Goal: Transaction & Acquisition: Book appointment/travel/reservation

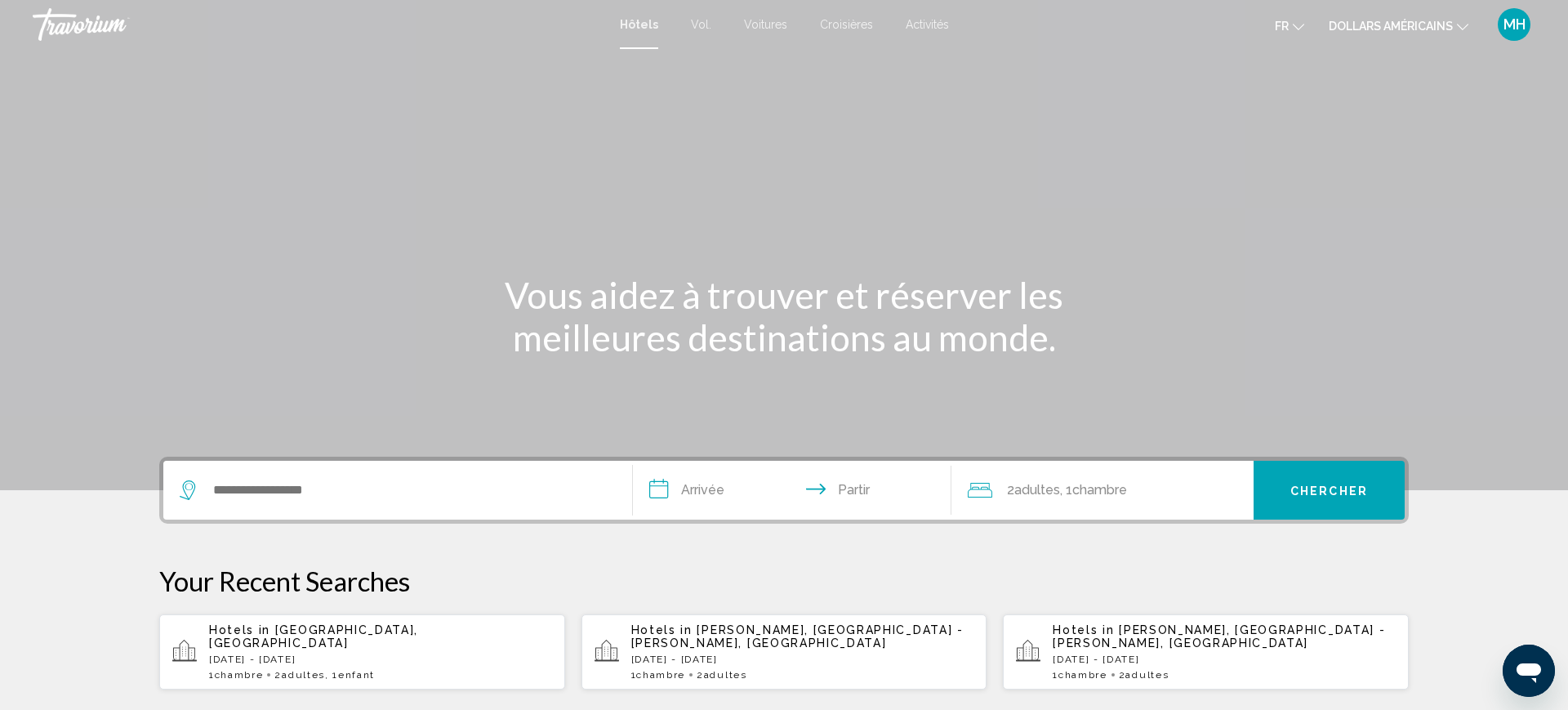
click at [799, 653] on p "[DATE] - [DATE]" at bounding box center [803, 659] width 343 height 12
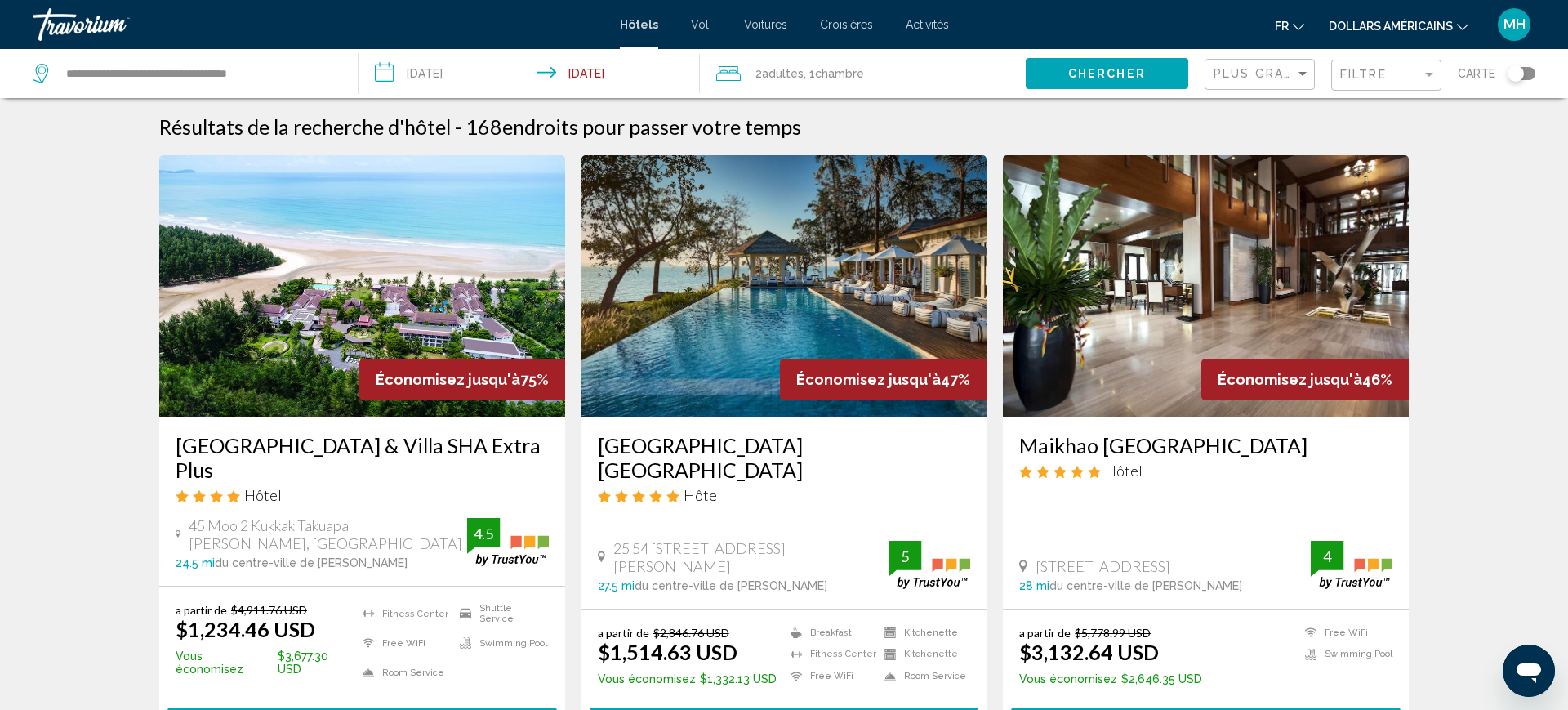
click at [1444, 23] on font "dollars américains" at bounding box center [1391, 26] width 124 height 14
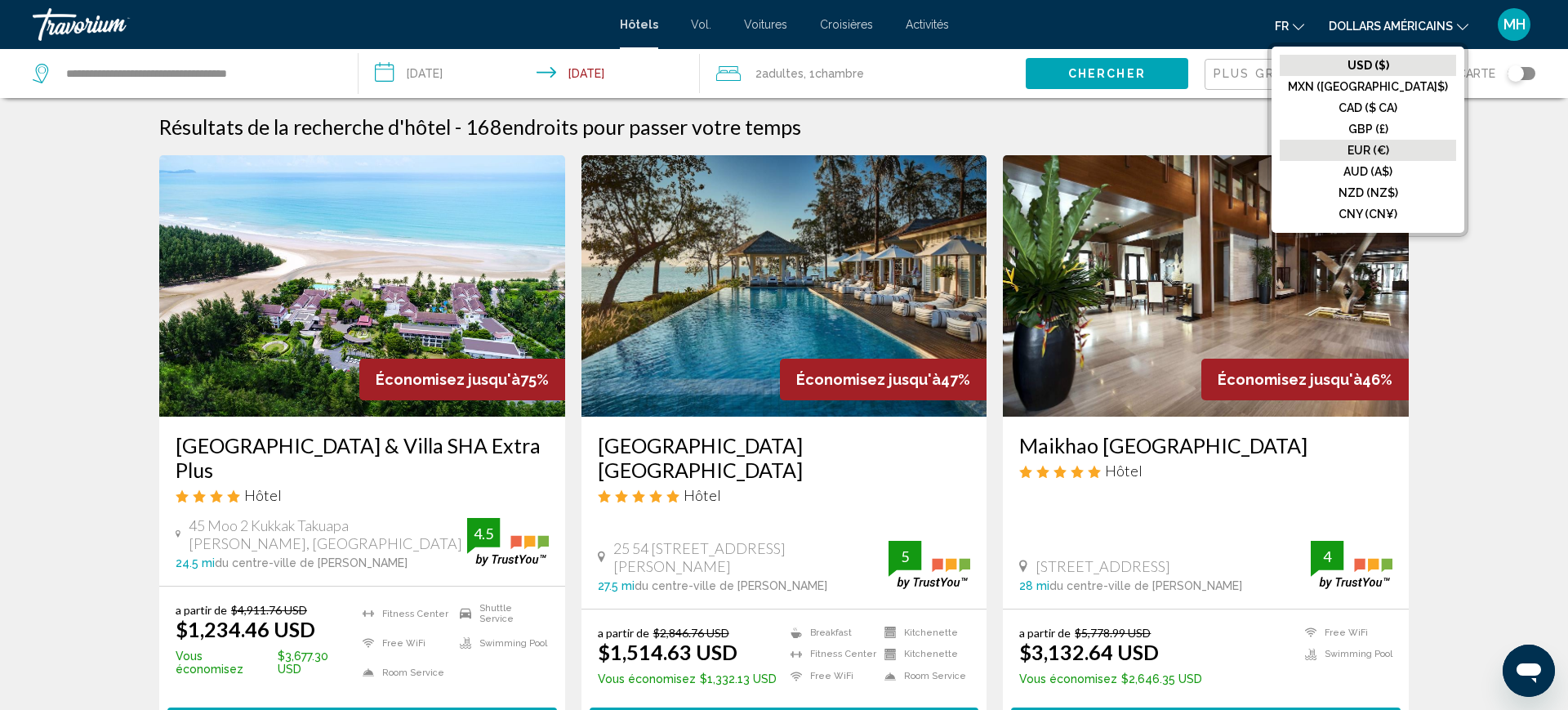
click at [1427, 143] on button "EUR (€)" at bounding box center [1368, 150] width 177 height 22
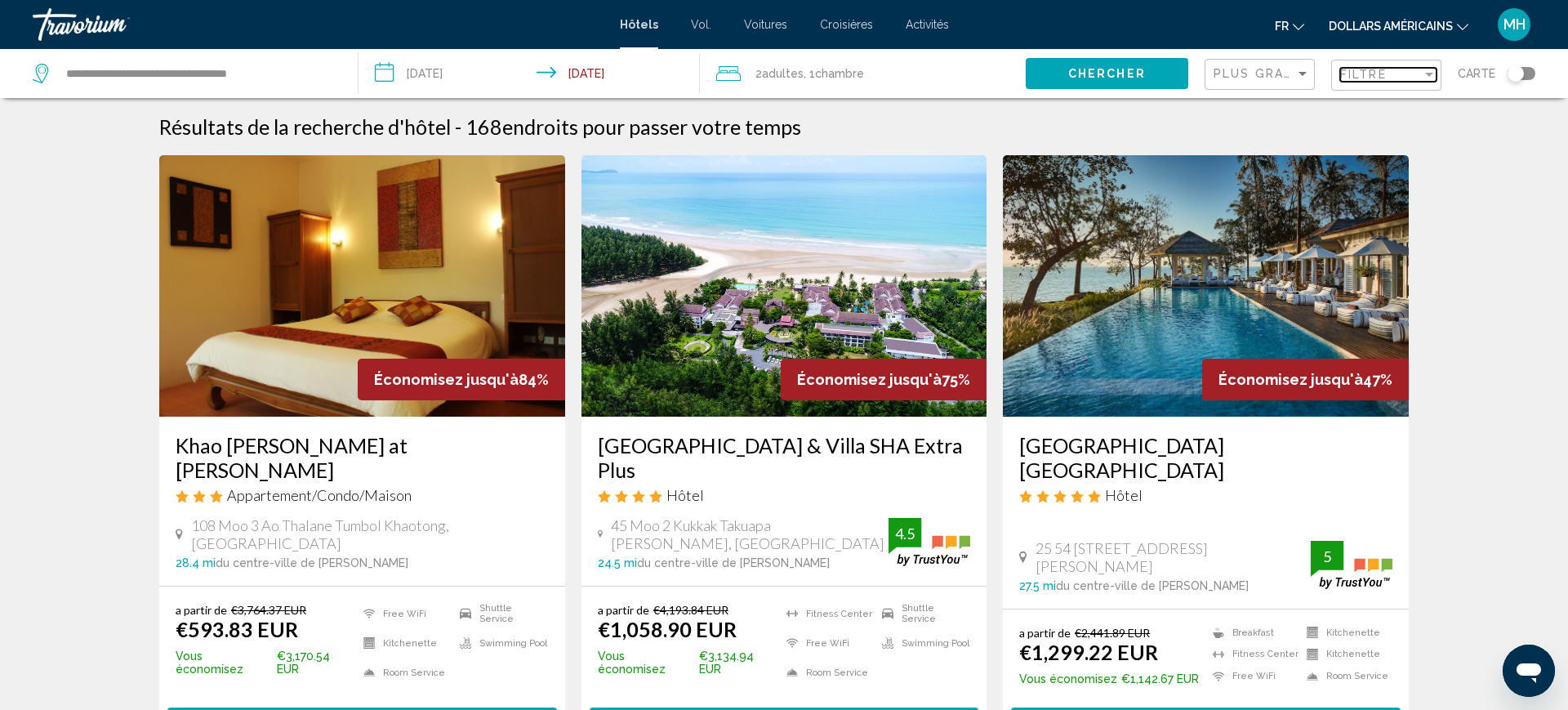
click at [1370, 77] on span "Filtre" at bounding box center [1363, 74] width 47 height 14
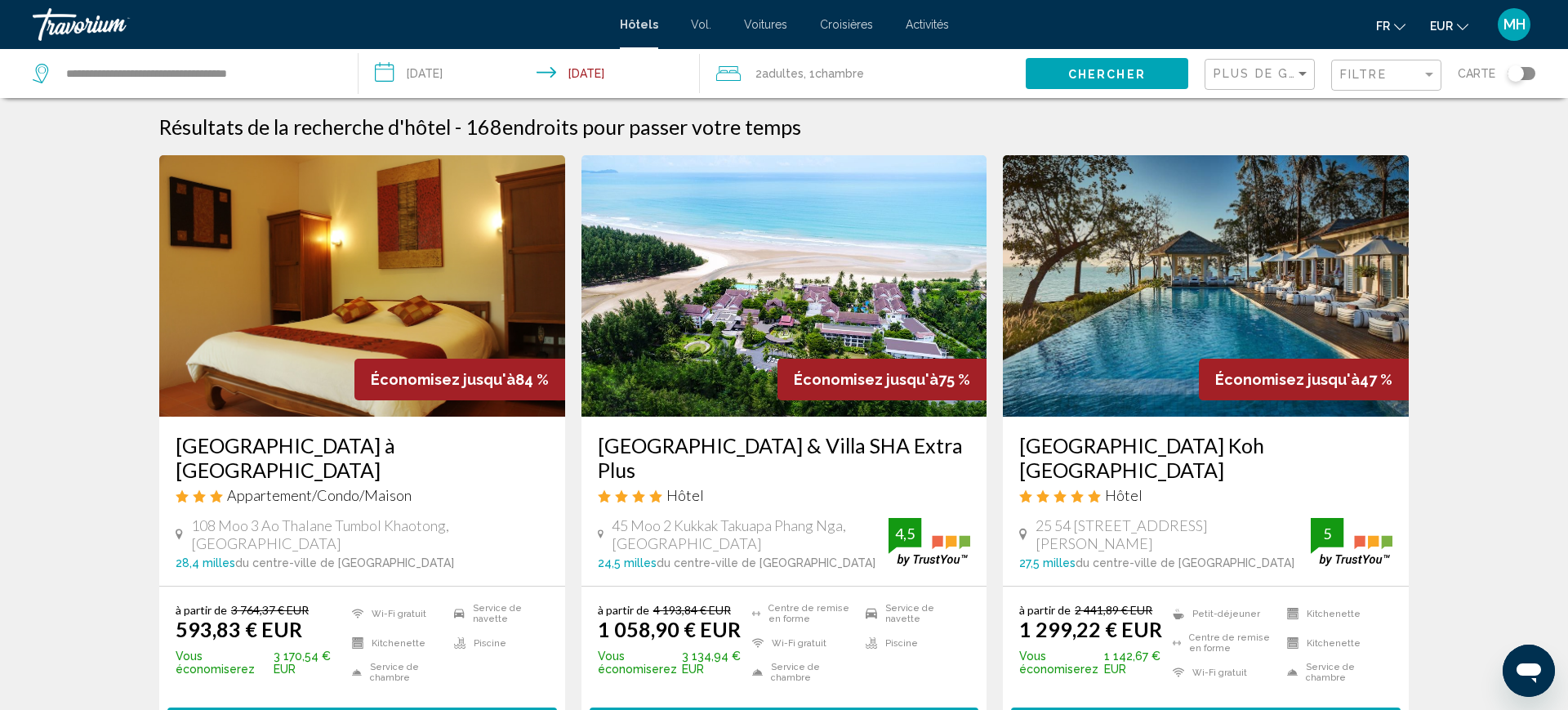
click at [791, 317] on img "Contenu principal" at bounding box center [784, 286] width 406 height 261
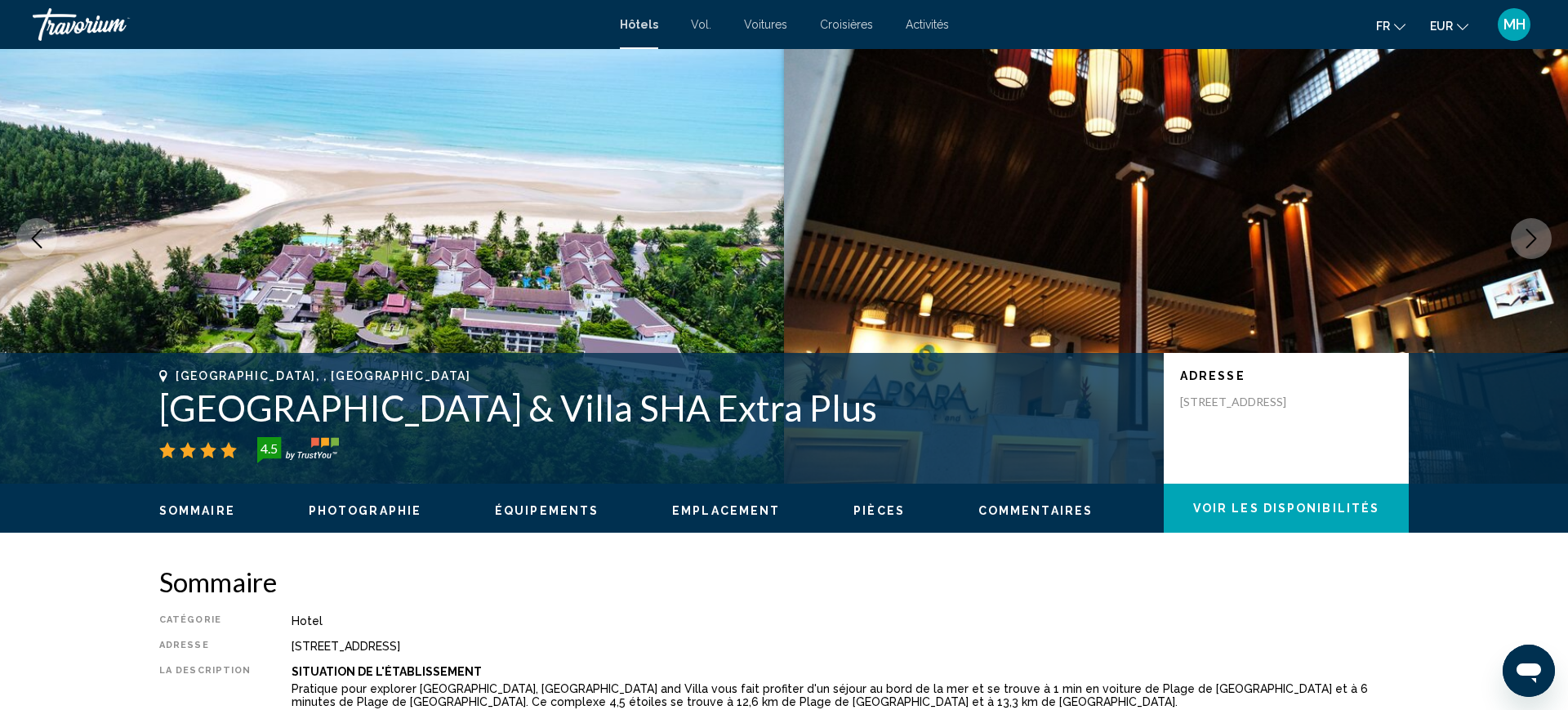
scroll to position [66, 0]
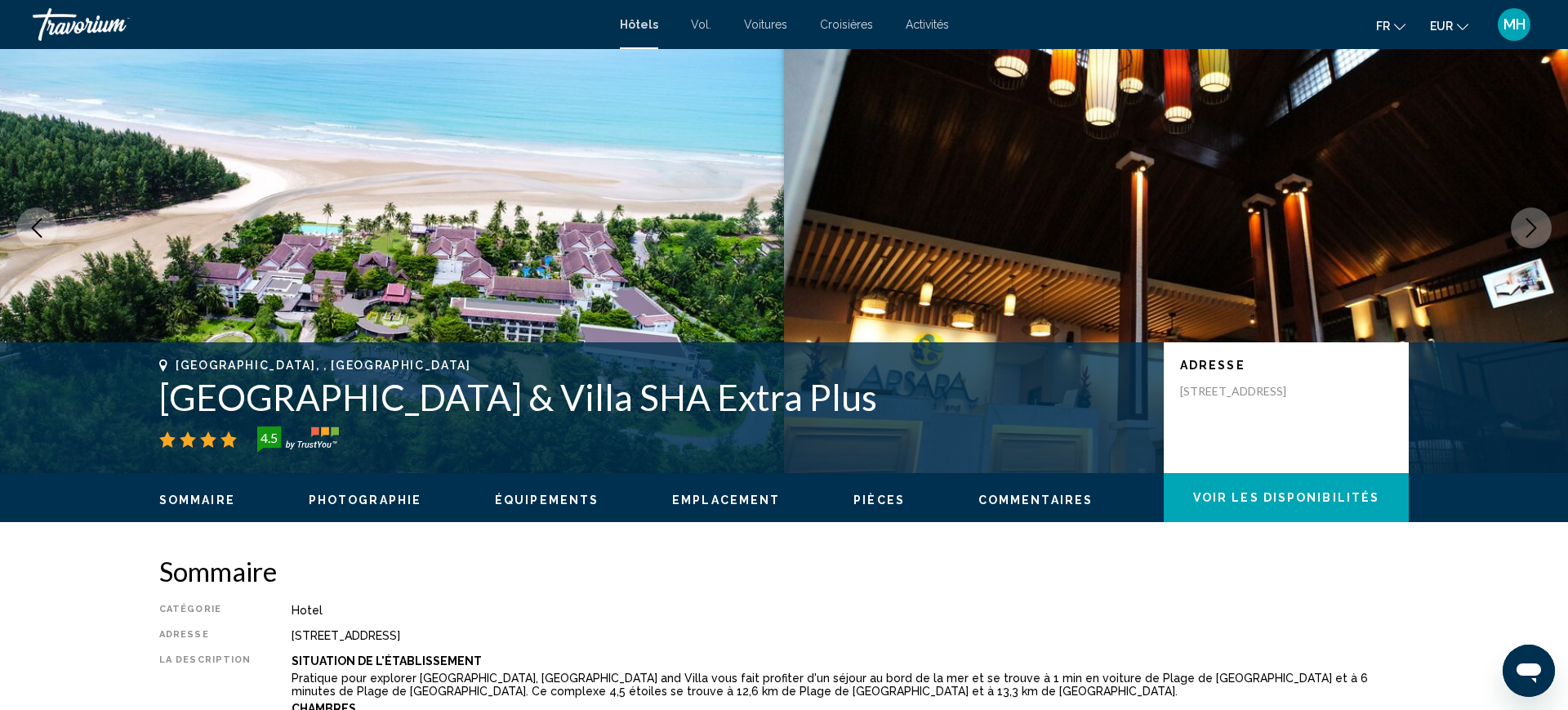
click at [1534, 244] on button "Next image" at bounding box center [1531, 227] width 41 height 41
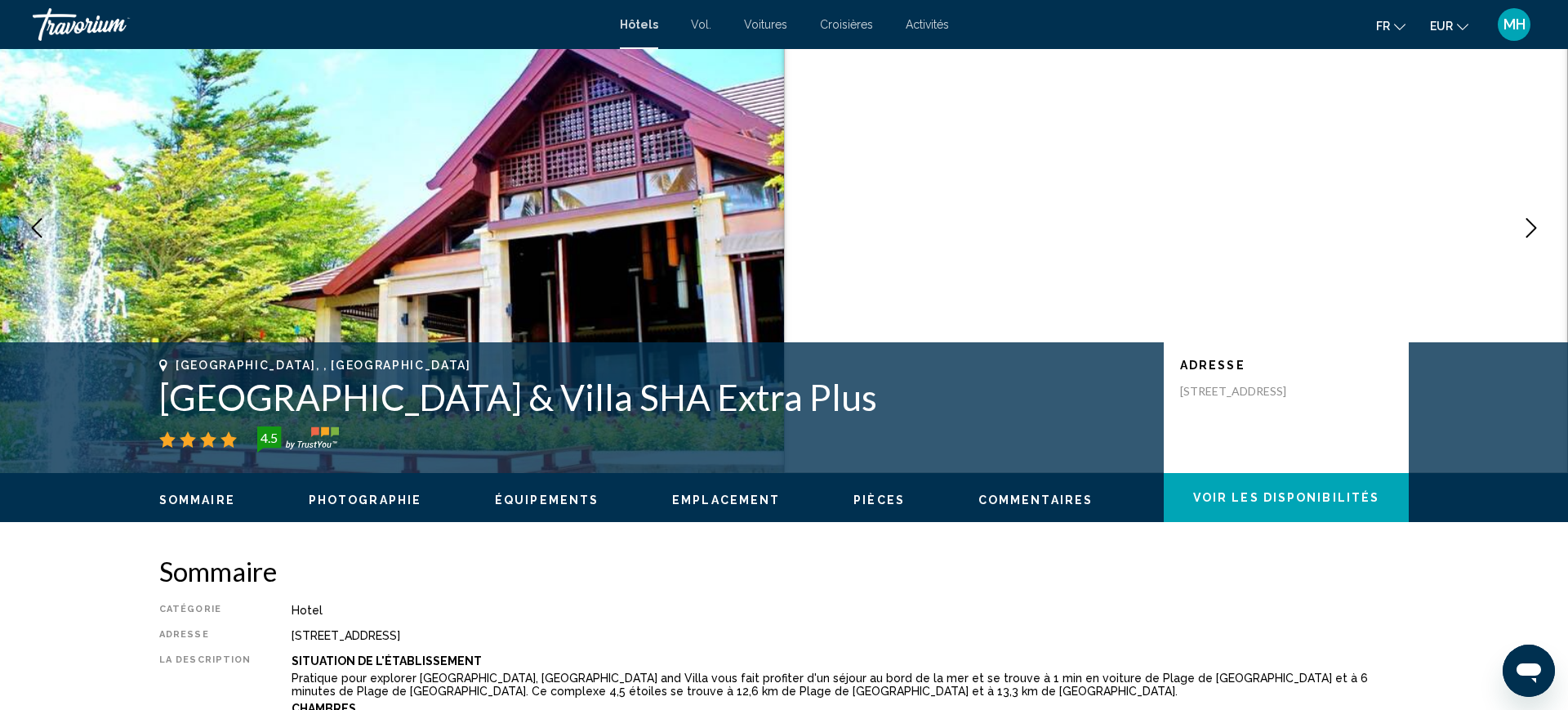
click at [1523, 234] on icon "Next image" at bounding box center [1532, 228] width 20 height 20
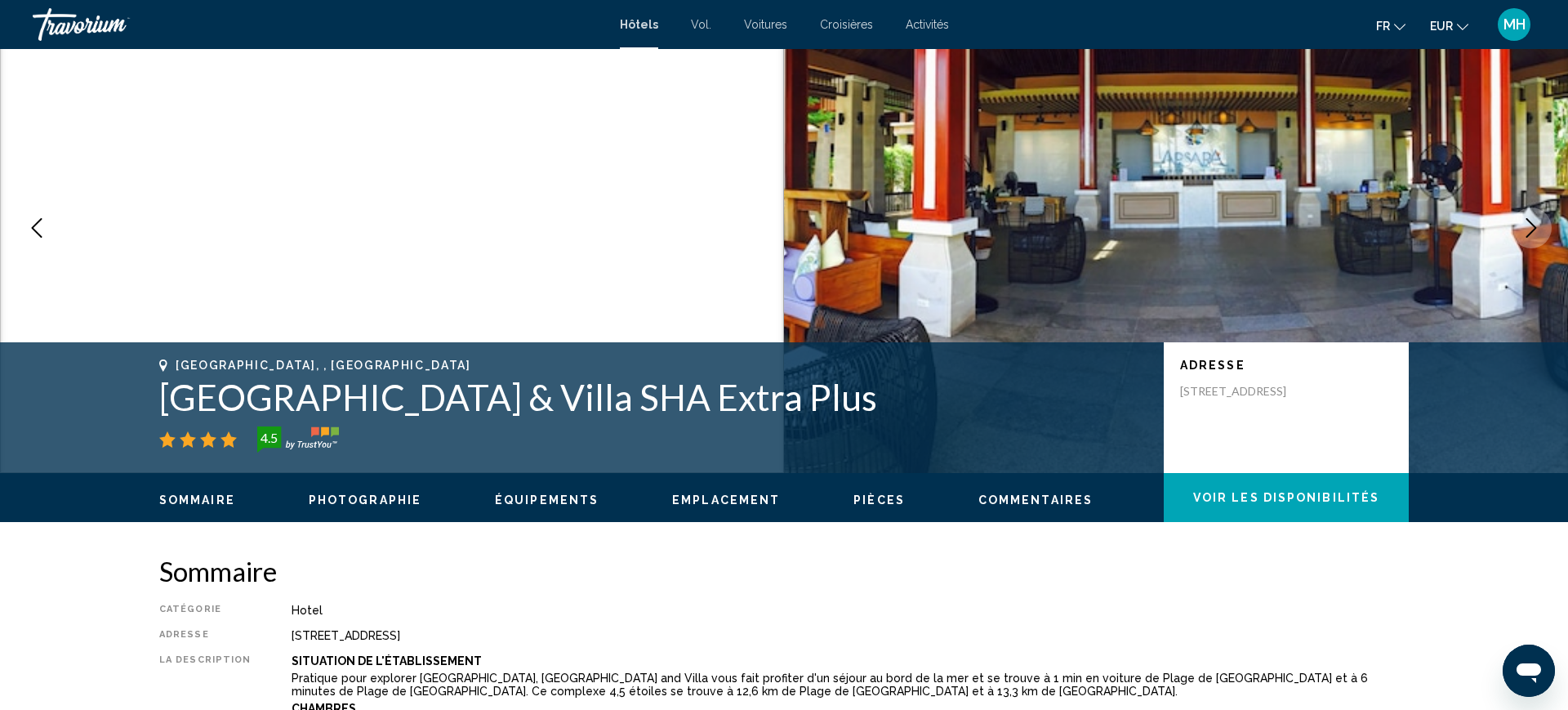
click at [1516, 230] on button "Next image" at bounding box center [1531, 227] width 41 height 41
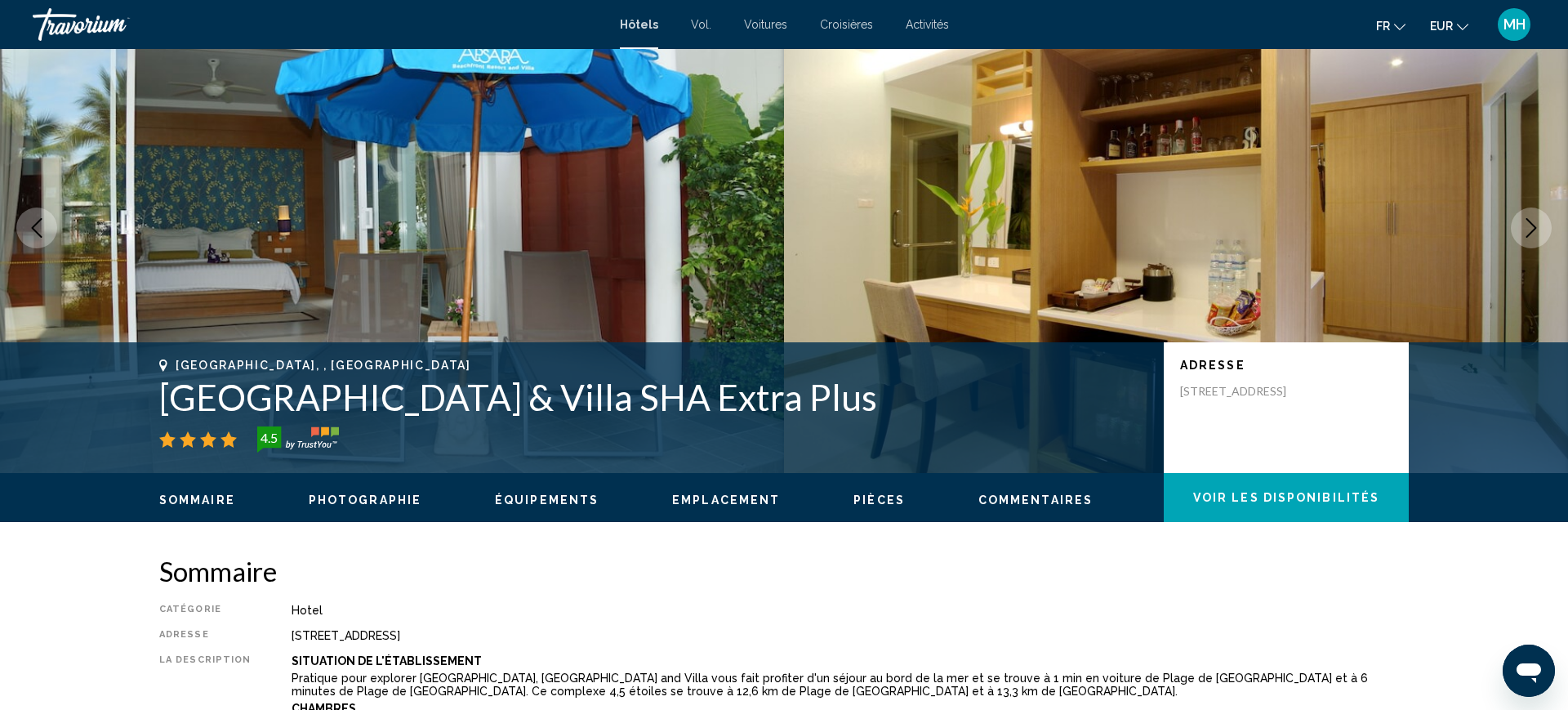
click at [1528, 232] on icon "Next image" at bounding box center [1532, 228] width 20 height 20
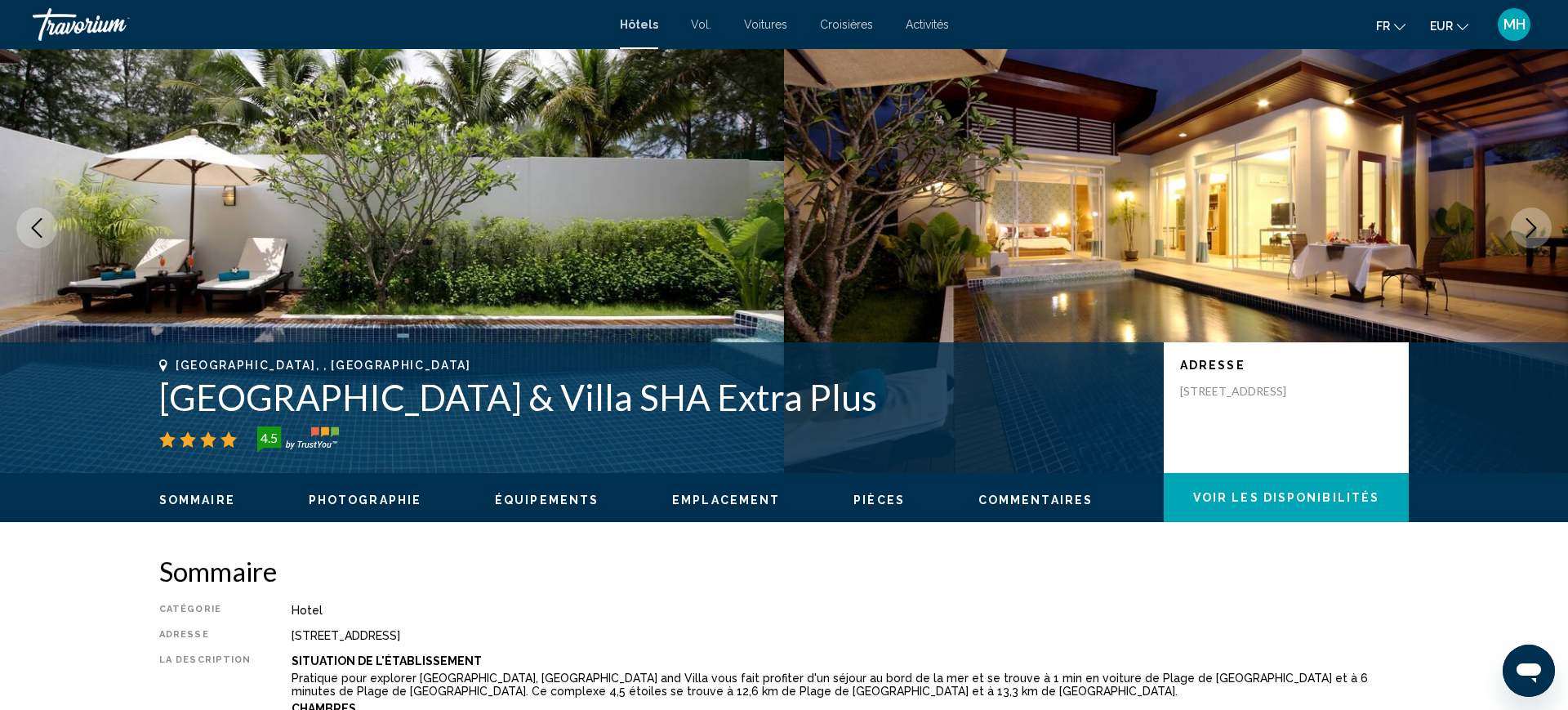
click at [1523, 236] on icon "Next image" at bounding box center [1532, 228] width 20 height 20
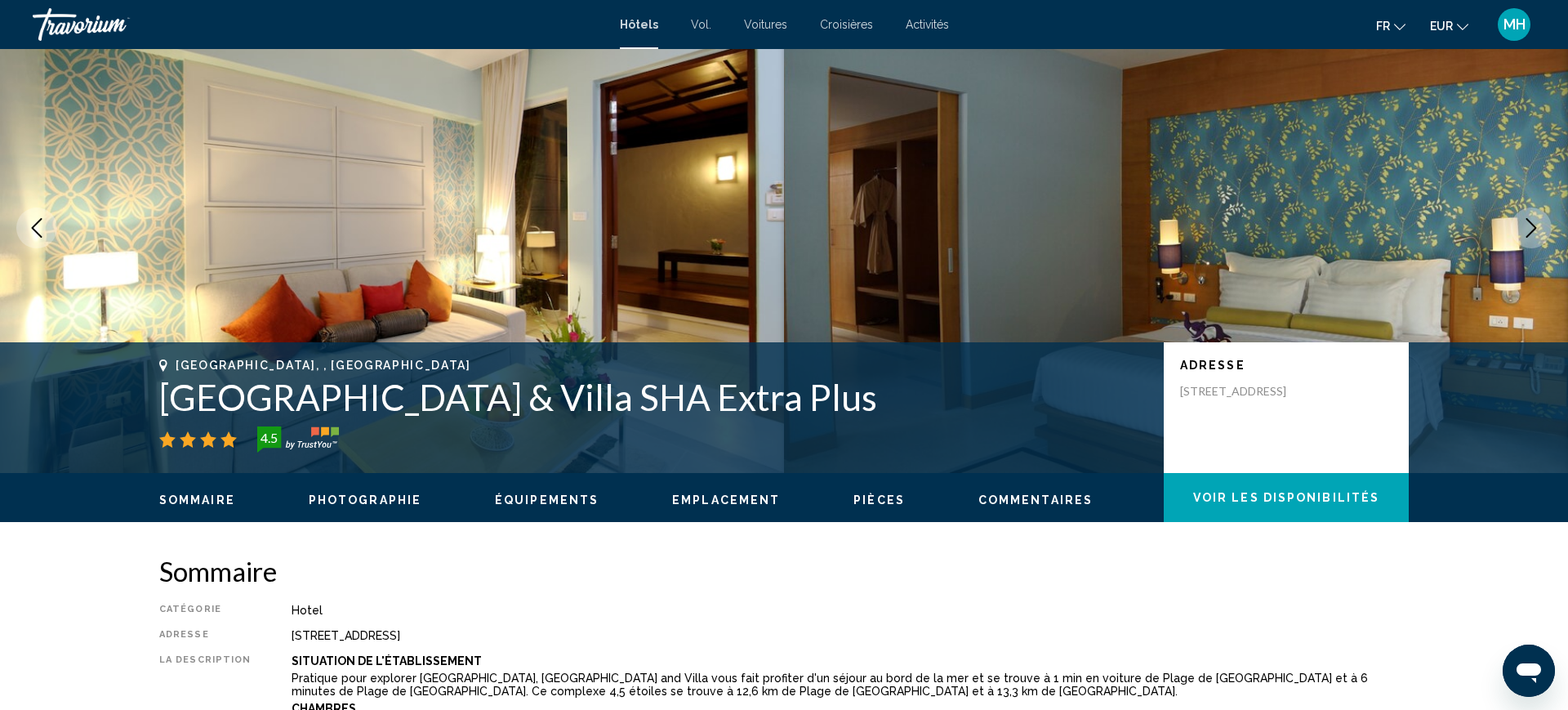
click at [1519, 247] on img "Contenu principal" at bounding box center [1176, 228] width 784 height 490
click at [1516, 242] on img "Contenu principal" at bounding box center [1176, 228] width 784 height 490
click at [1534, 236] on icon "Next image" at bounding box center [1532, 228] width 20 height 20
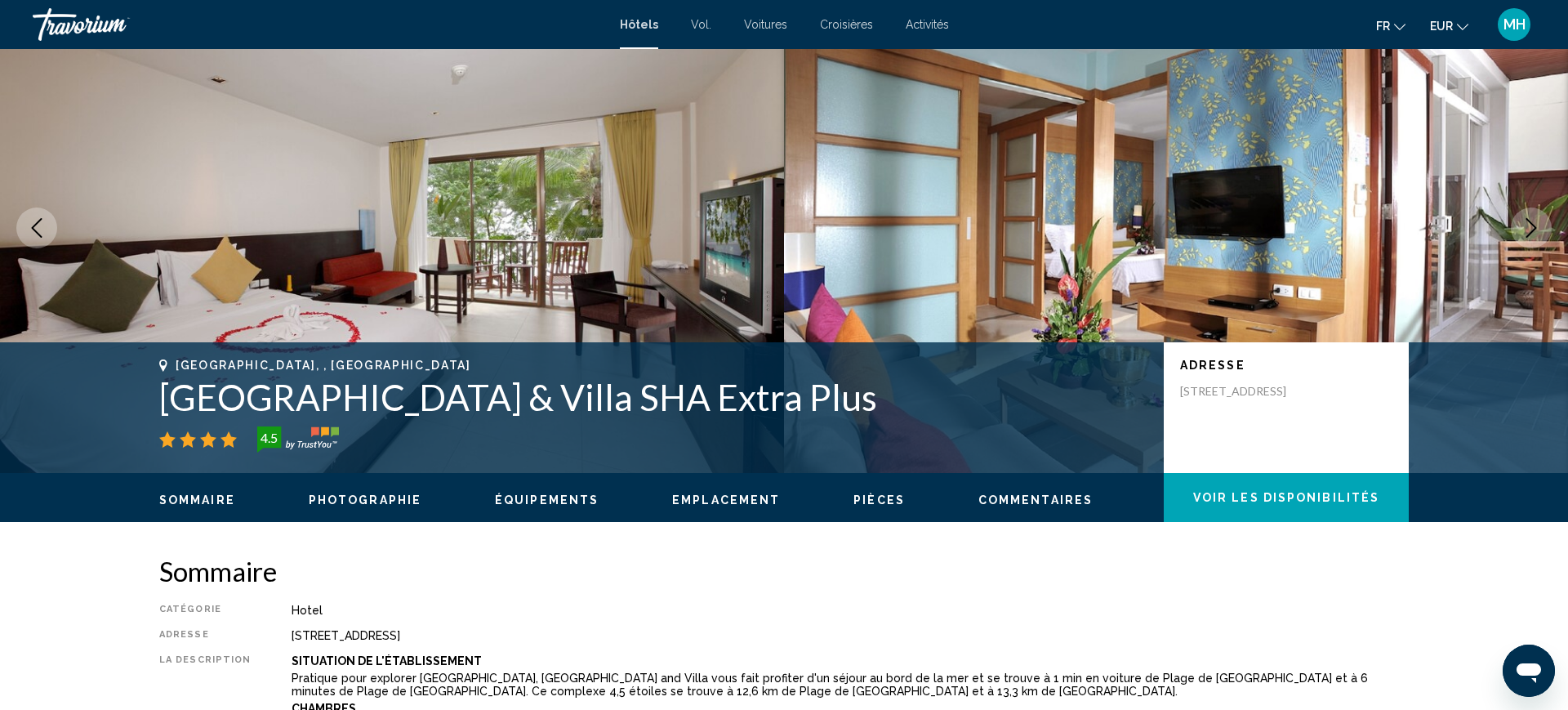
click at [1531, 232] on icon "Next image" at bounding box center [1532, 228] width 11 height 20
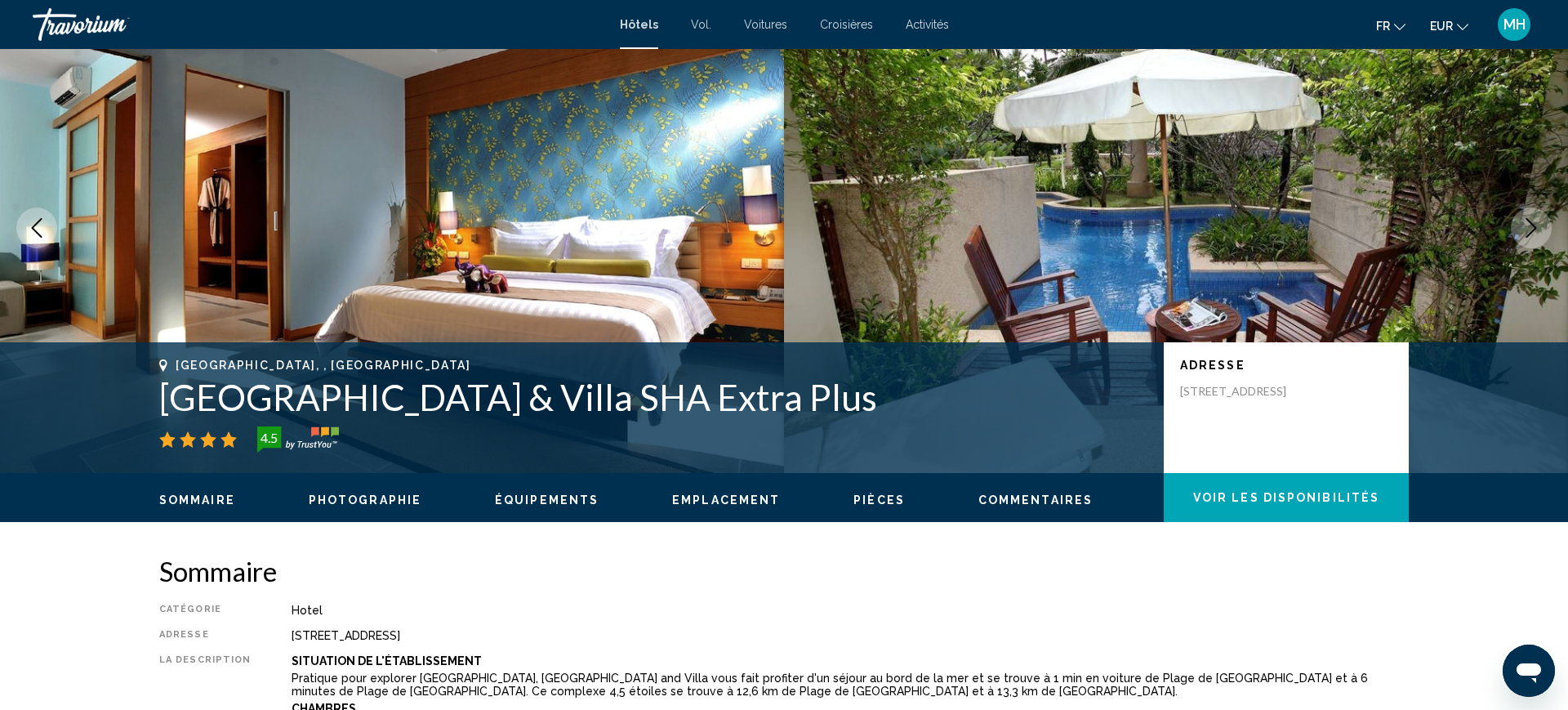
click at [1531, 232] on icon "Next image" at bounding box center [1532, 228] width 20 height 20
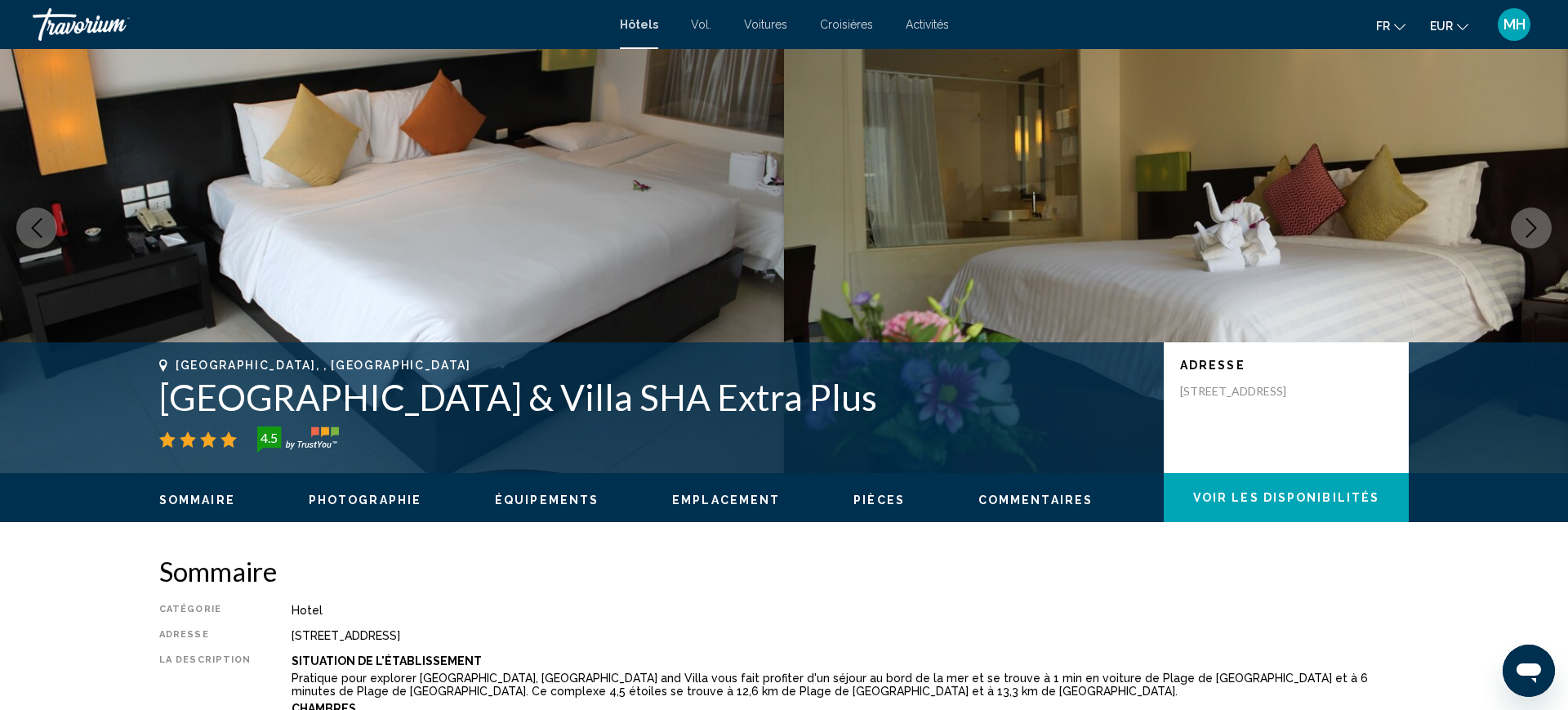
click at [1528, 231] on icon "Next image" at bounding box center [1532, 228] width 20 height 20
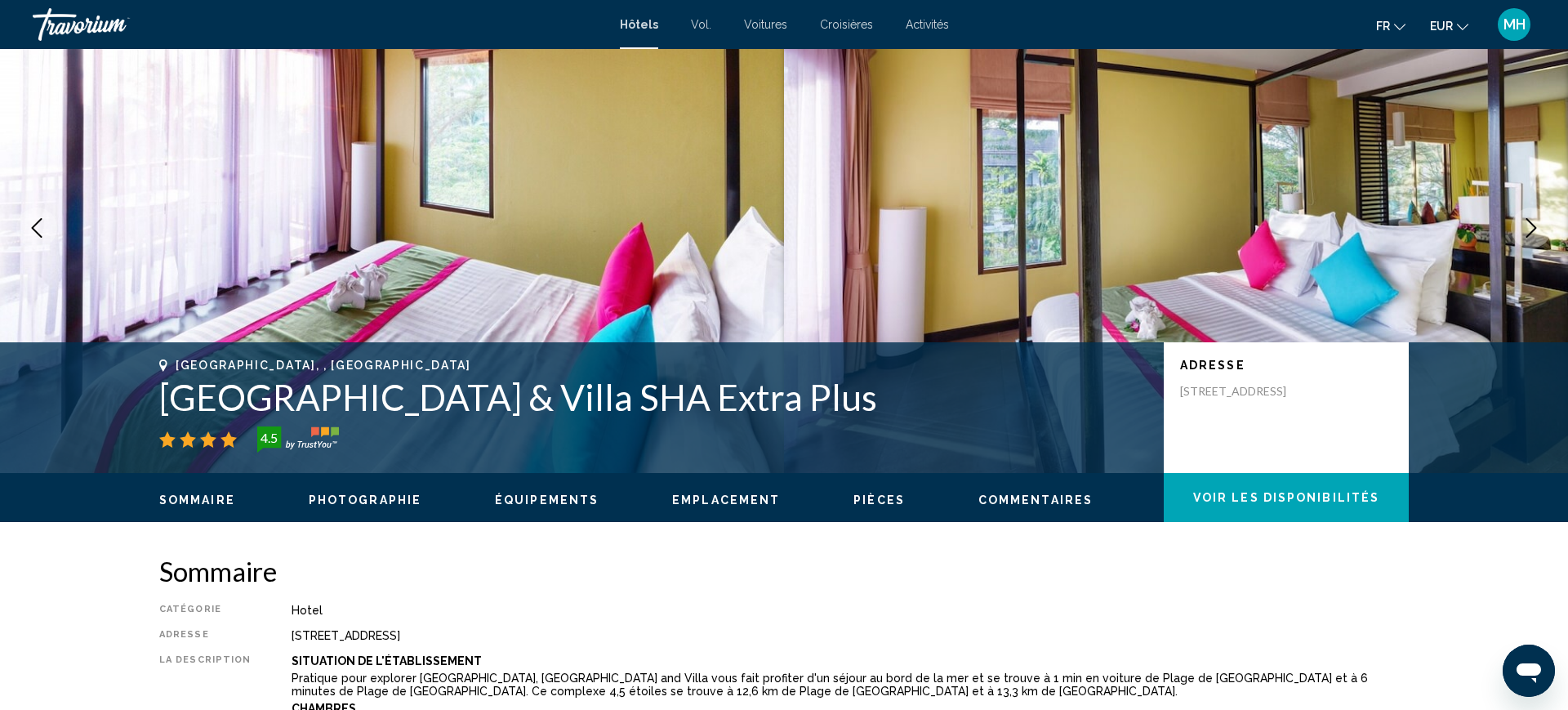
click at [1530, 230] on icon "Next image" at bounding box center [1532, 228] width 20 height 20
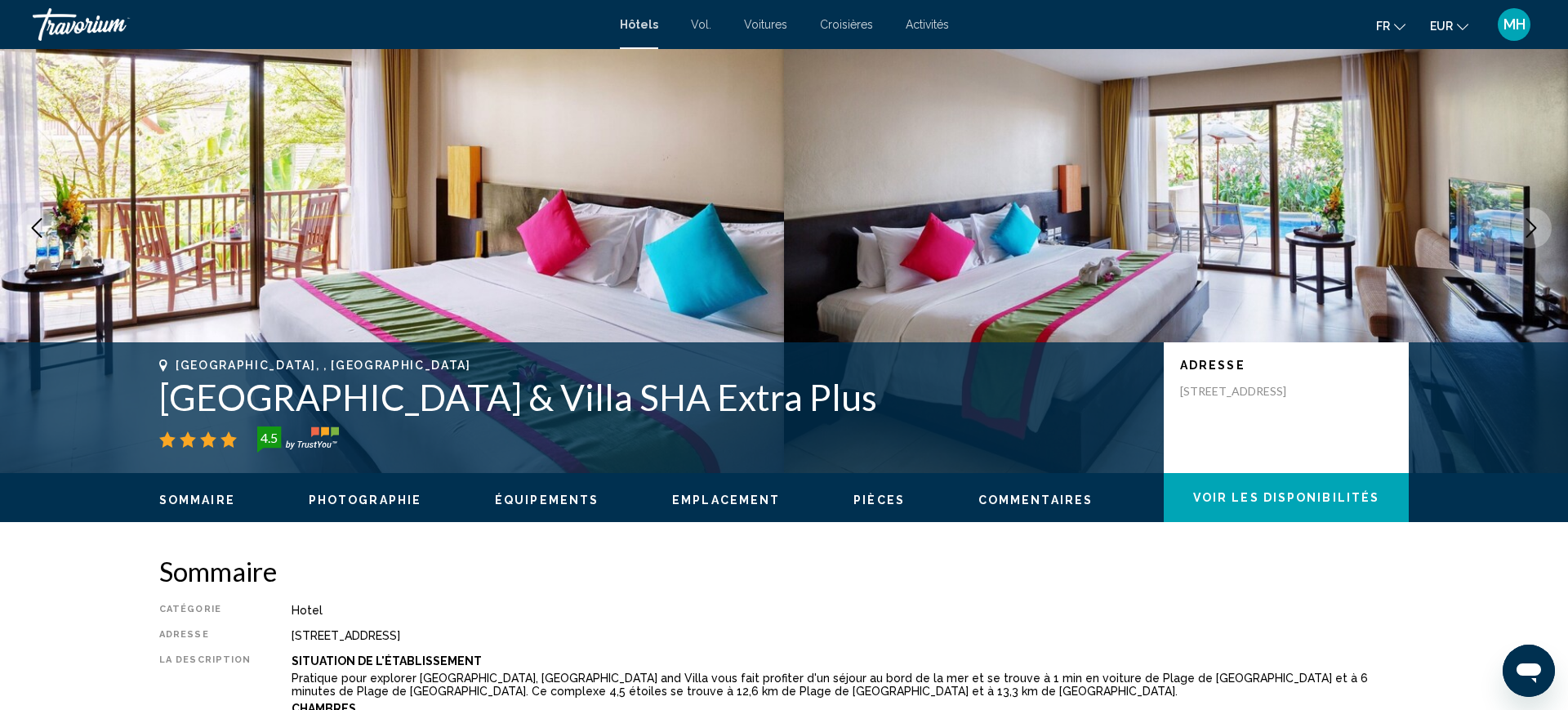
click at [1534, 232] on icon "Next image" at bounding box center [1532, 228] width 20 height 20
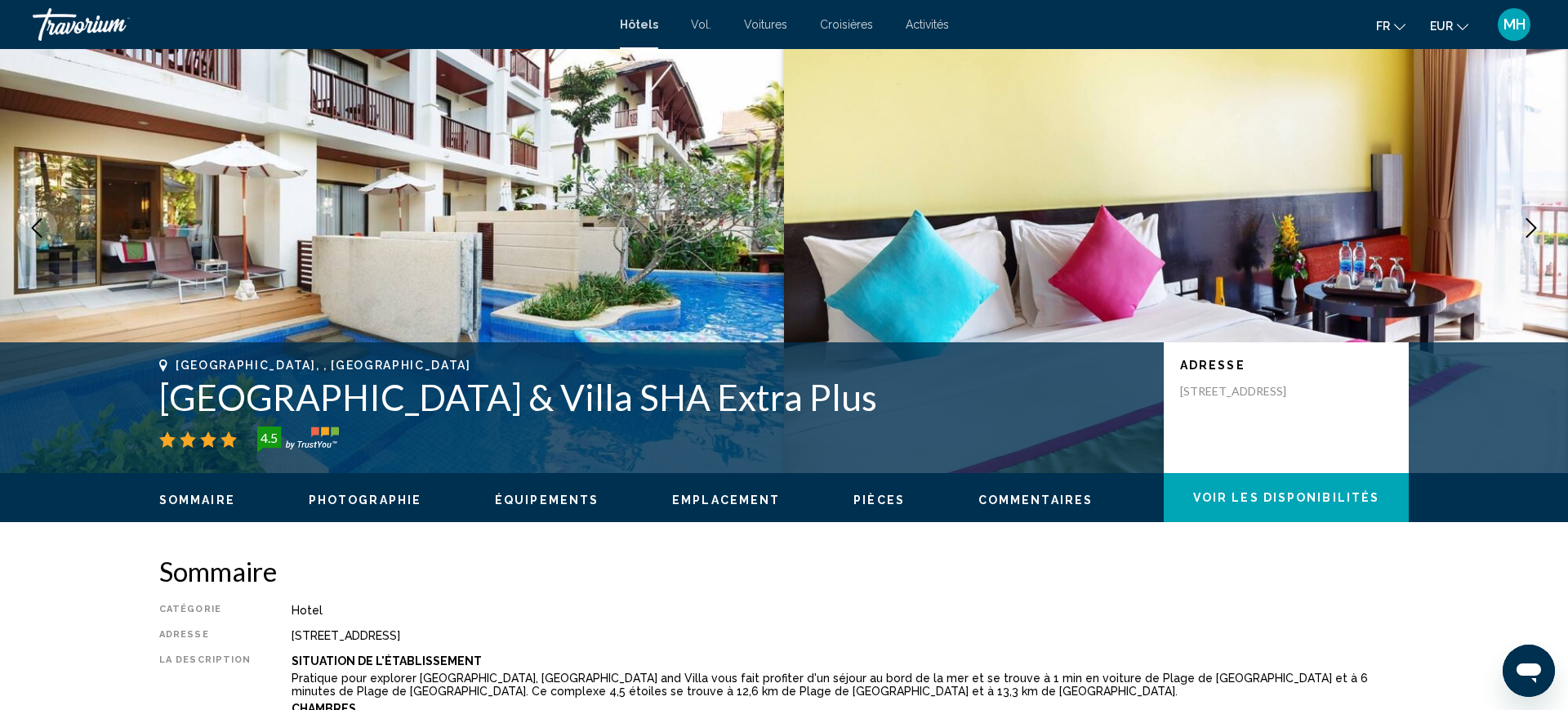
click at [1527, 235] on icon "Next image" at bounding box center [1532, 228] width 20 height 20
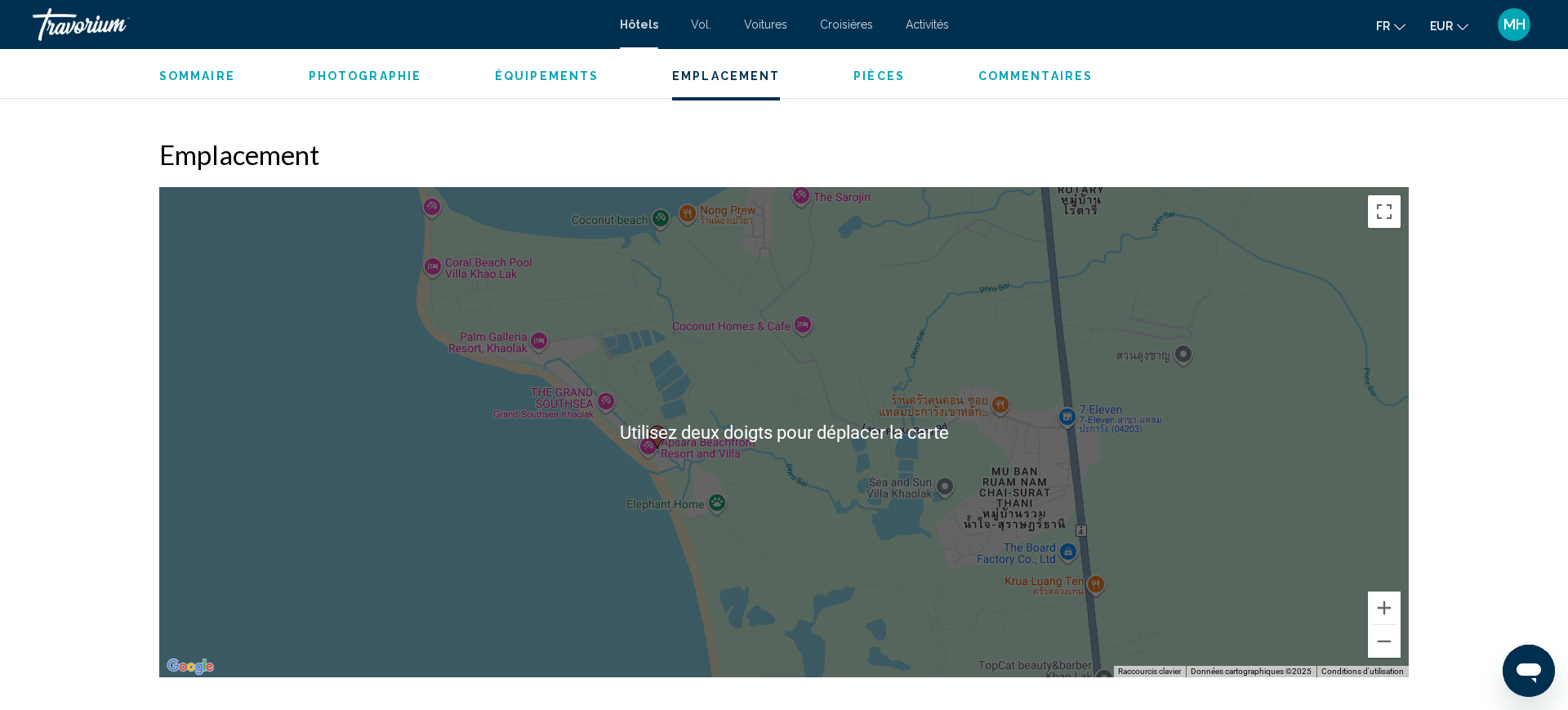
scroll to position [1420, 0]
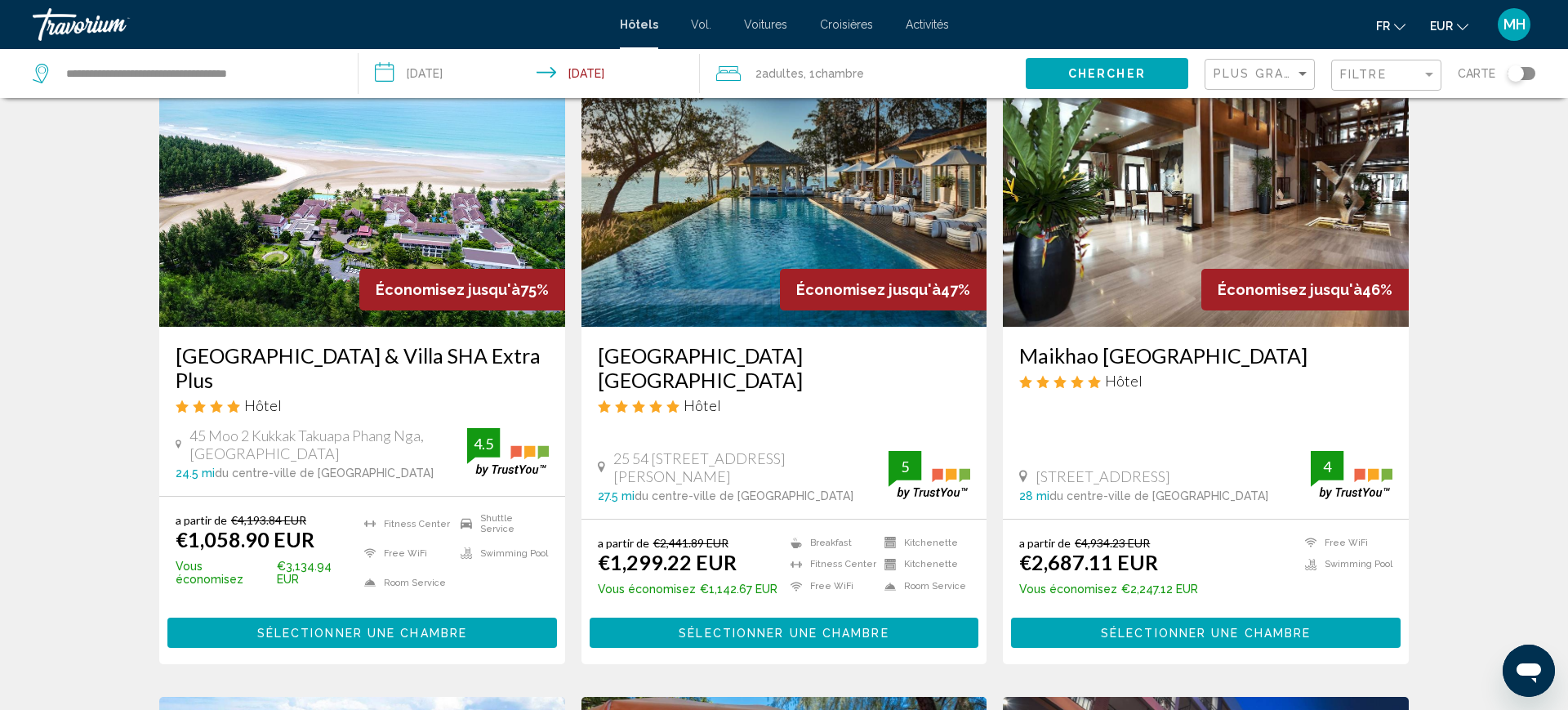
scroll to position [100, 0]
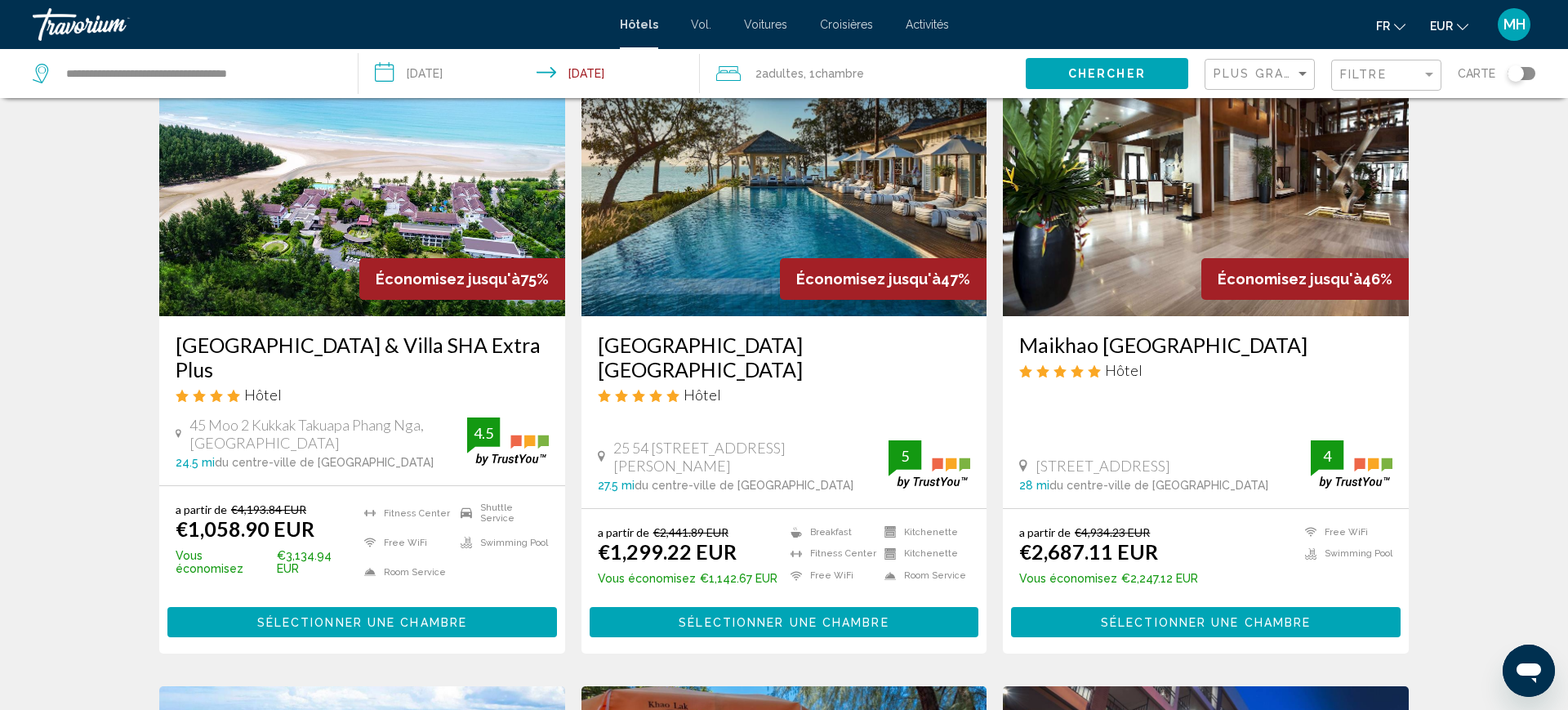
click at [481, 607] on button "Sélectionner une chambre" at bounding box center [362, 622] width 389 height 31
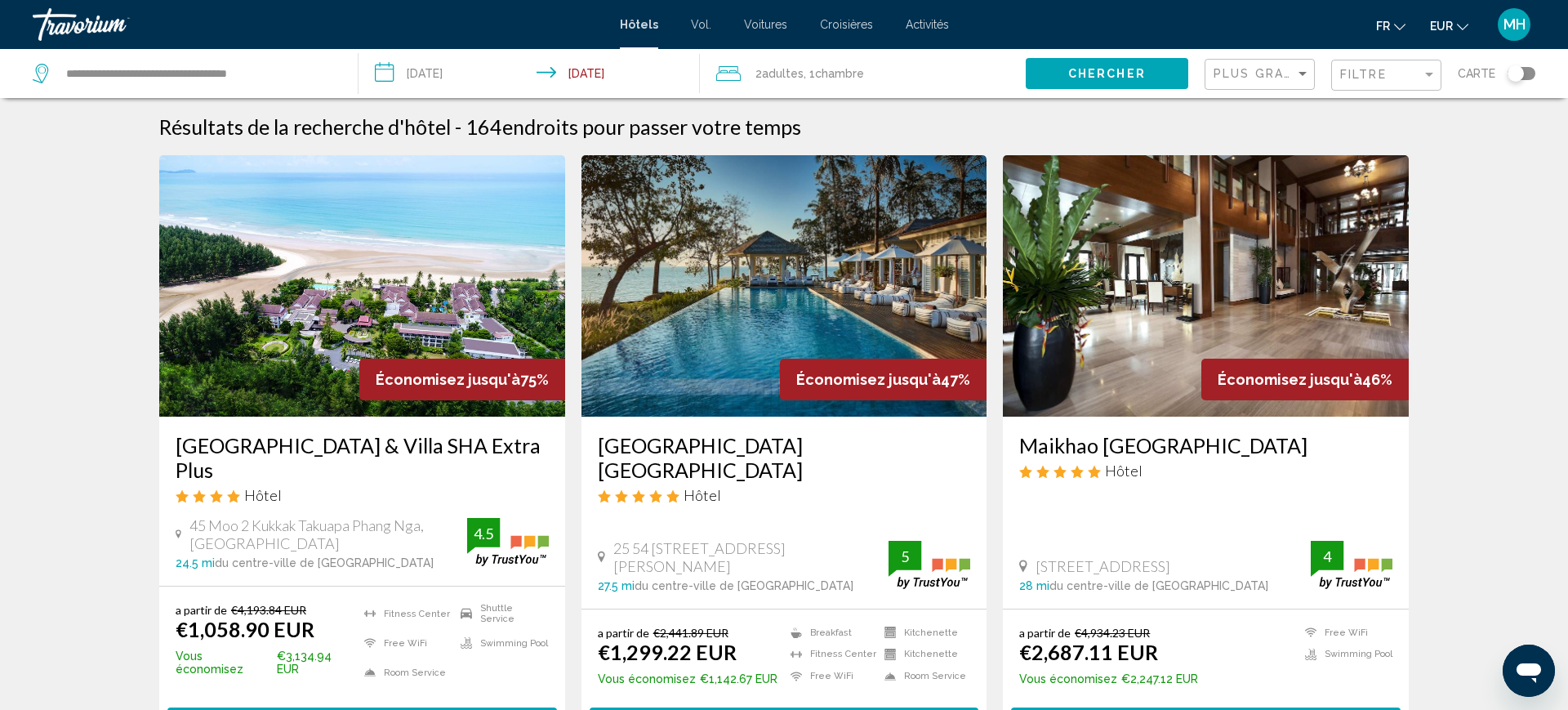
click at [834, 257] on img "Contenu principal" at bounding box center [784, 286] width 406 height 261
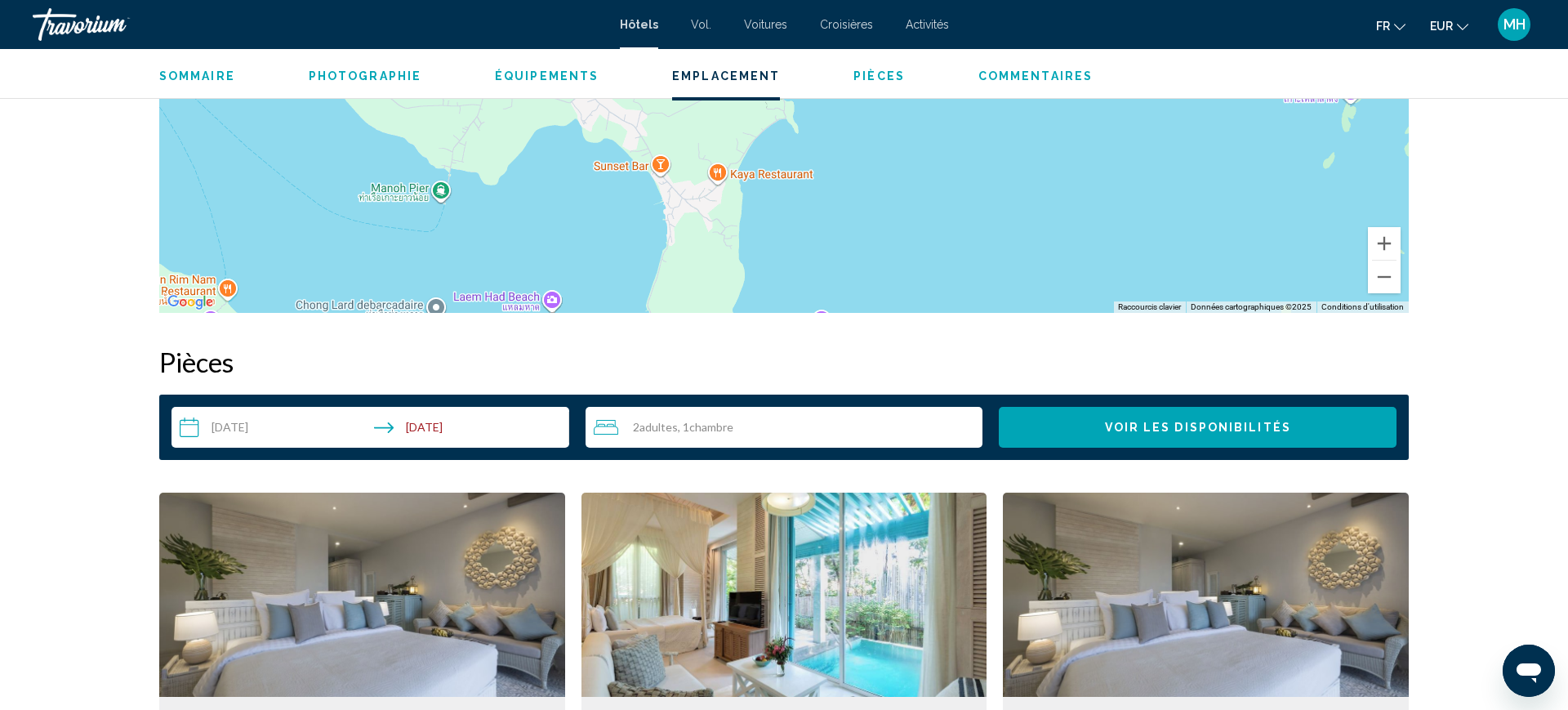
scroll to position [1822, 0]
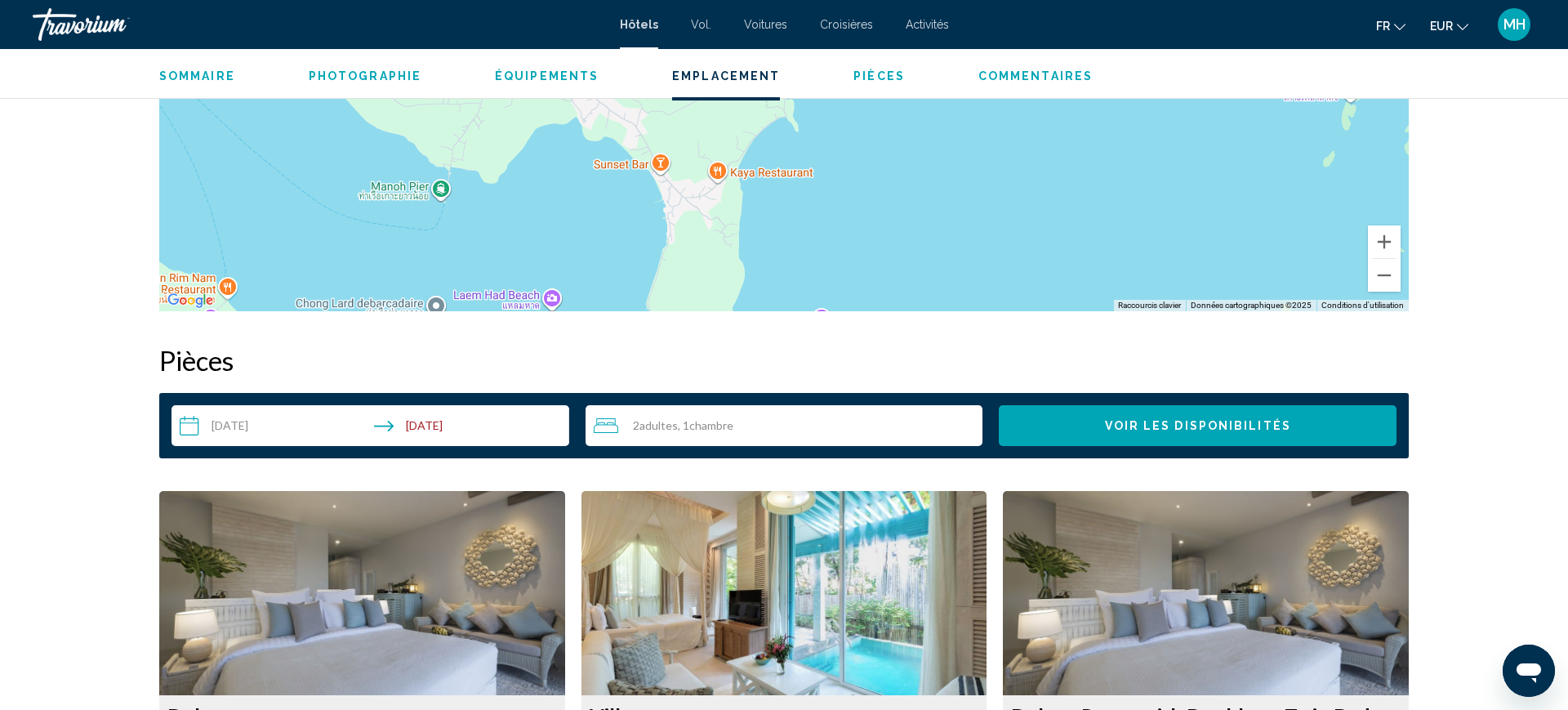
click at [1184, 430] on span "Voir les disponibilités" at bounding box center [1198, 426] width 187 height 14
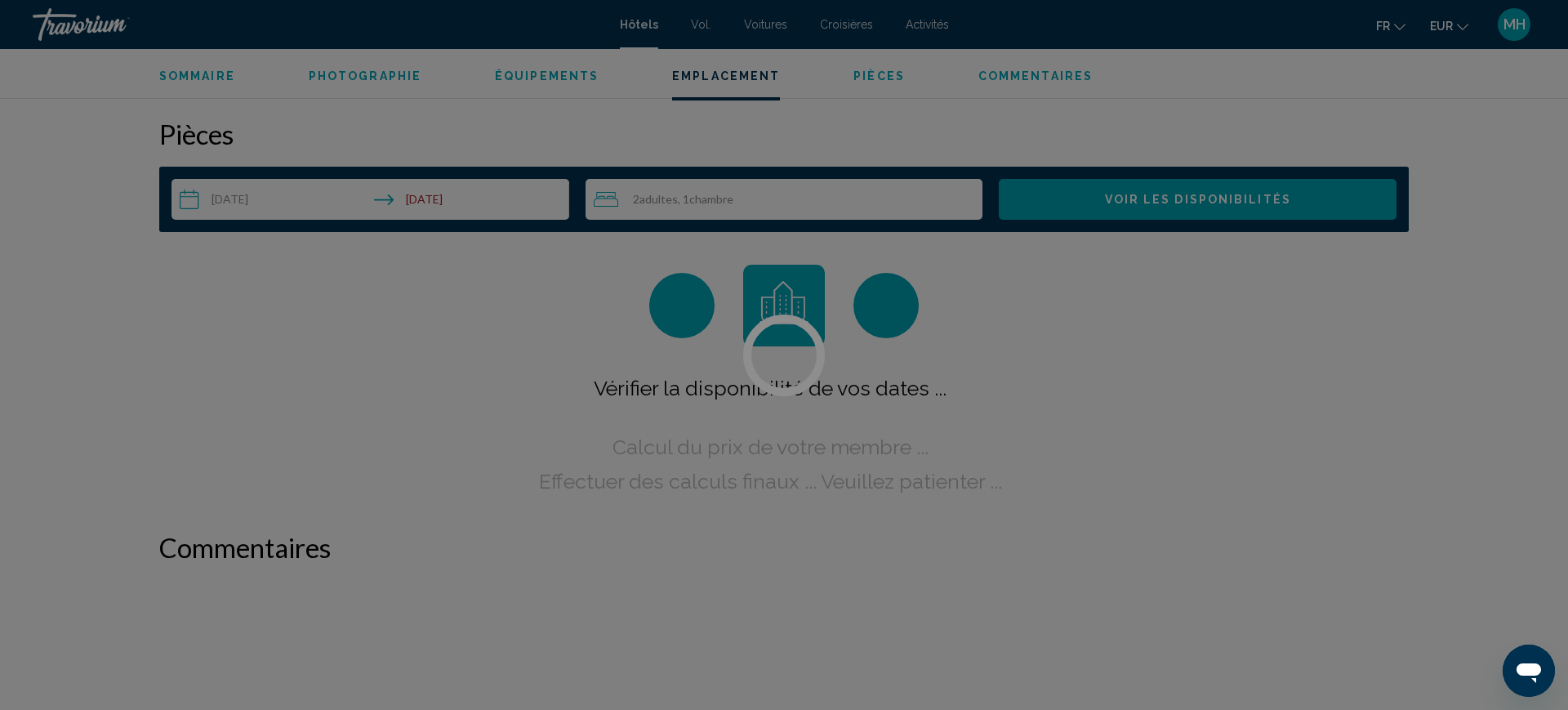
scroll to position [2068, 0]
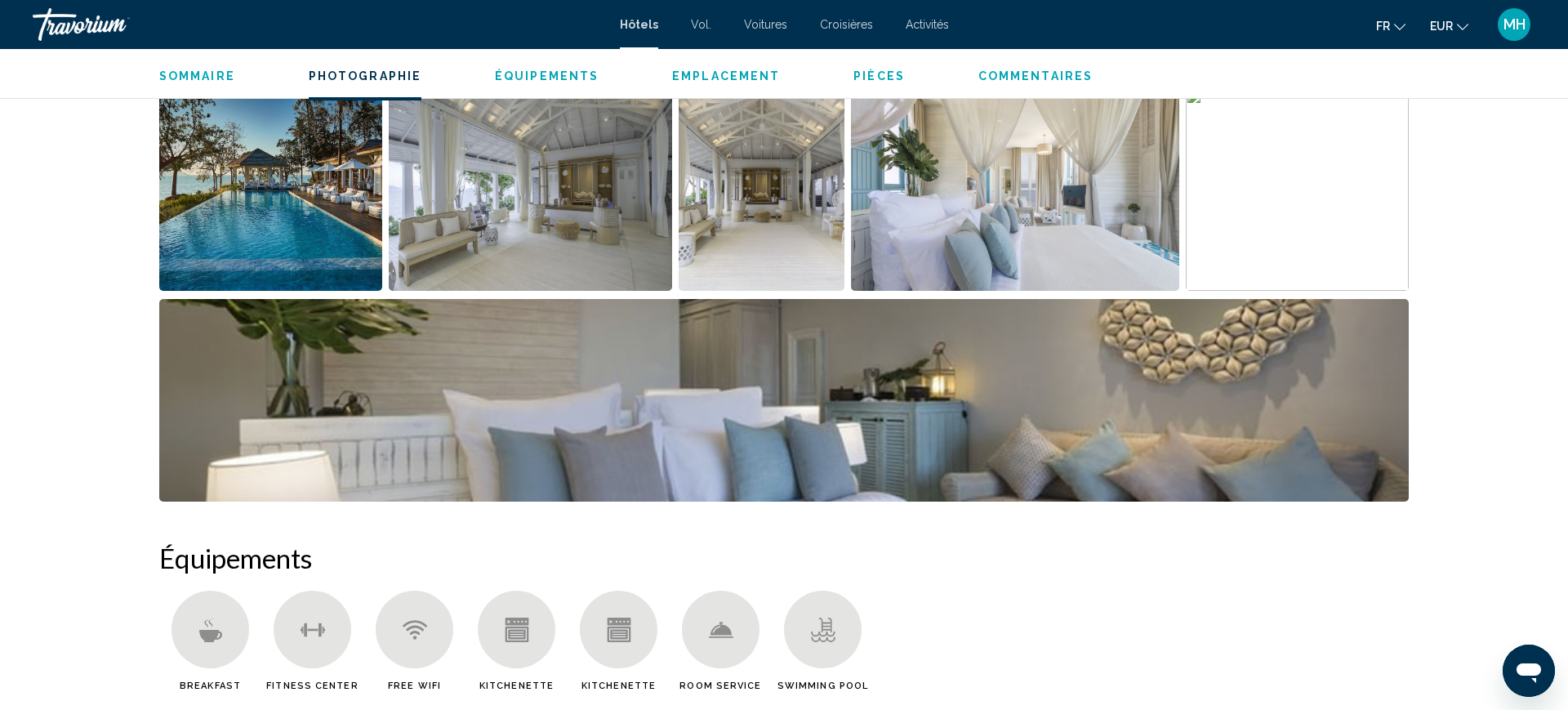
scroll to position [852, 0]
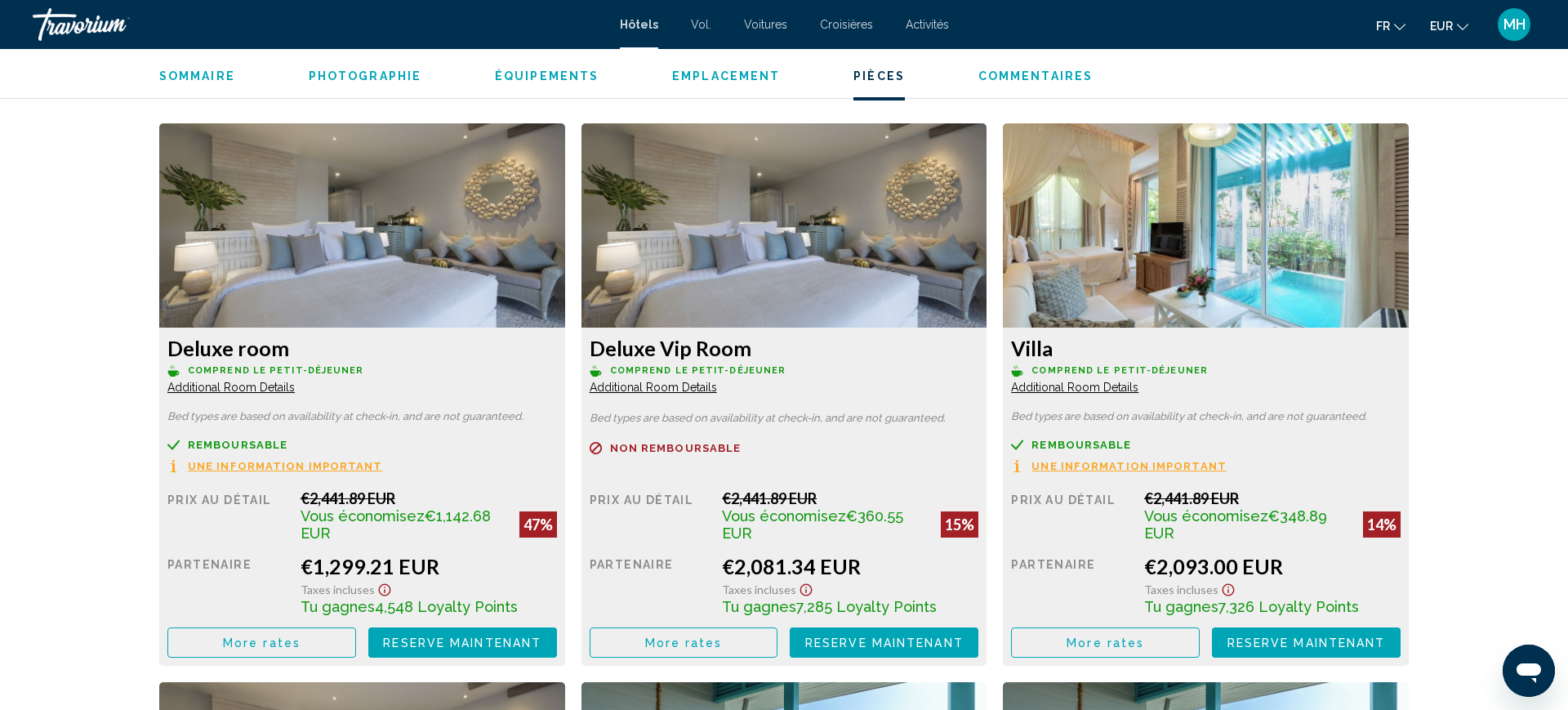
scroll to position [2193, 0]
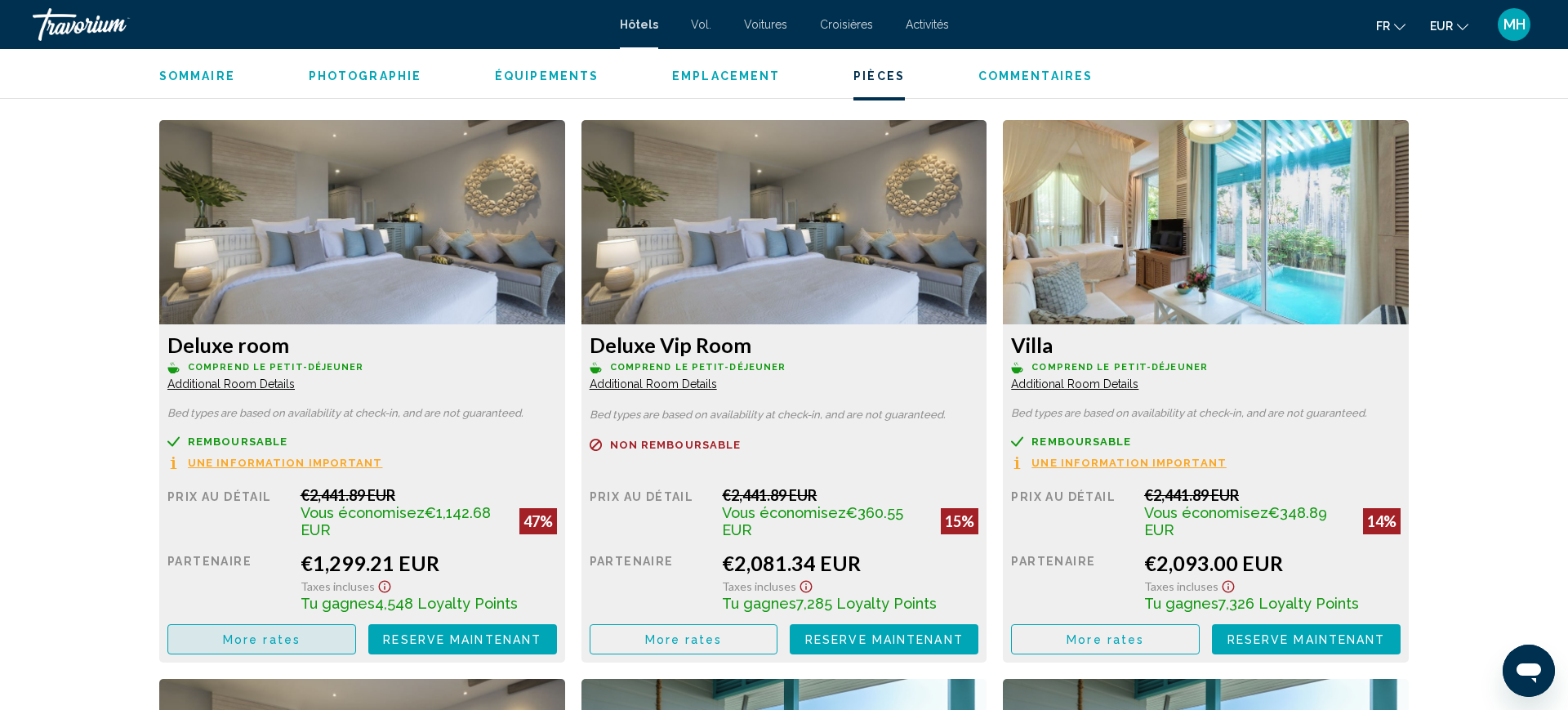
click at [322, 645] on button "More rates" at bounding box center [261, 639] width 188 height 31
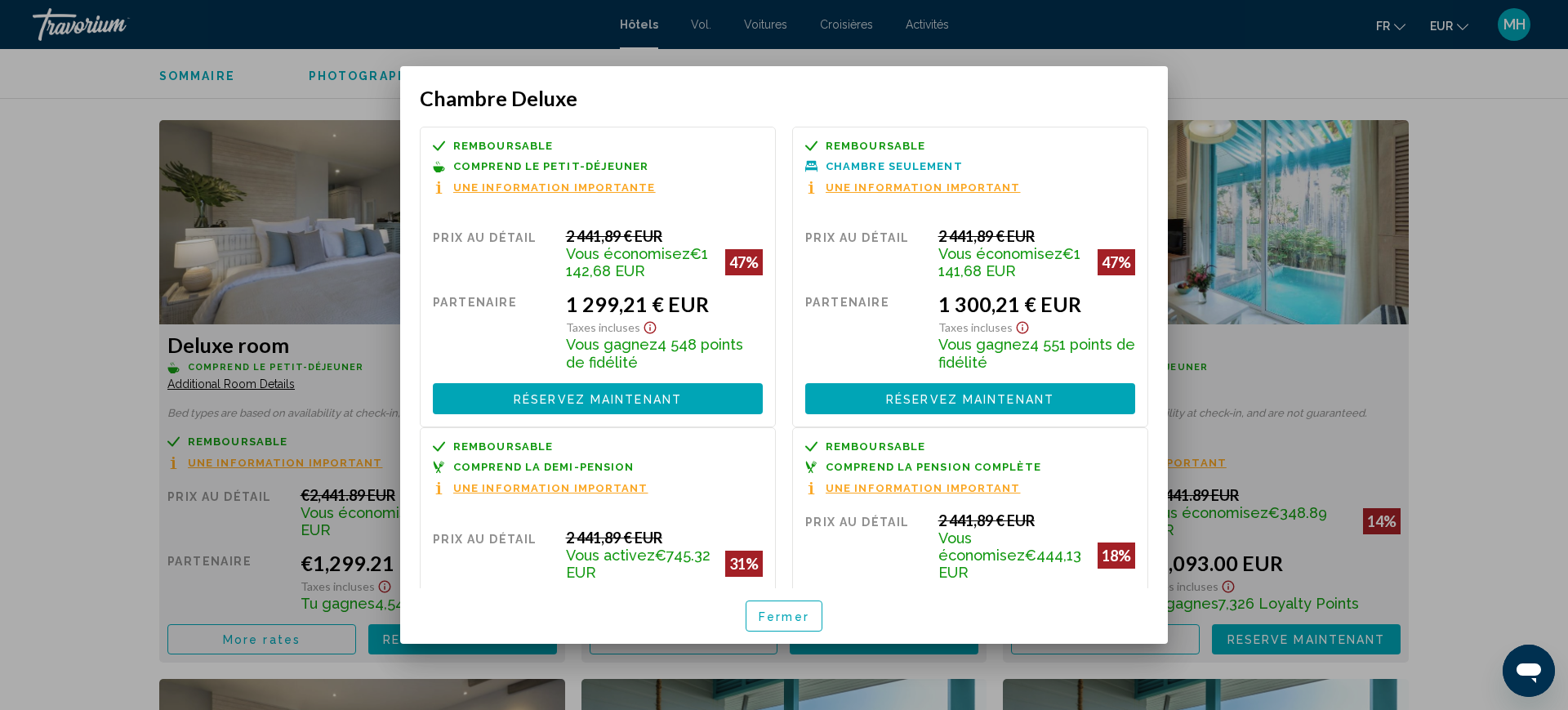
click at [72, 232] on div at bounding box center [784, 355] width 1568 height 710
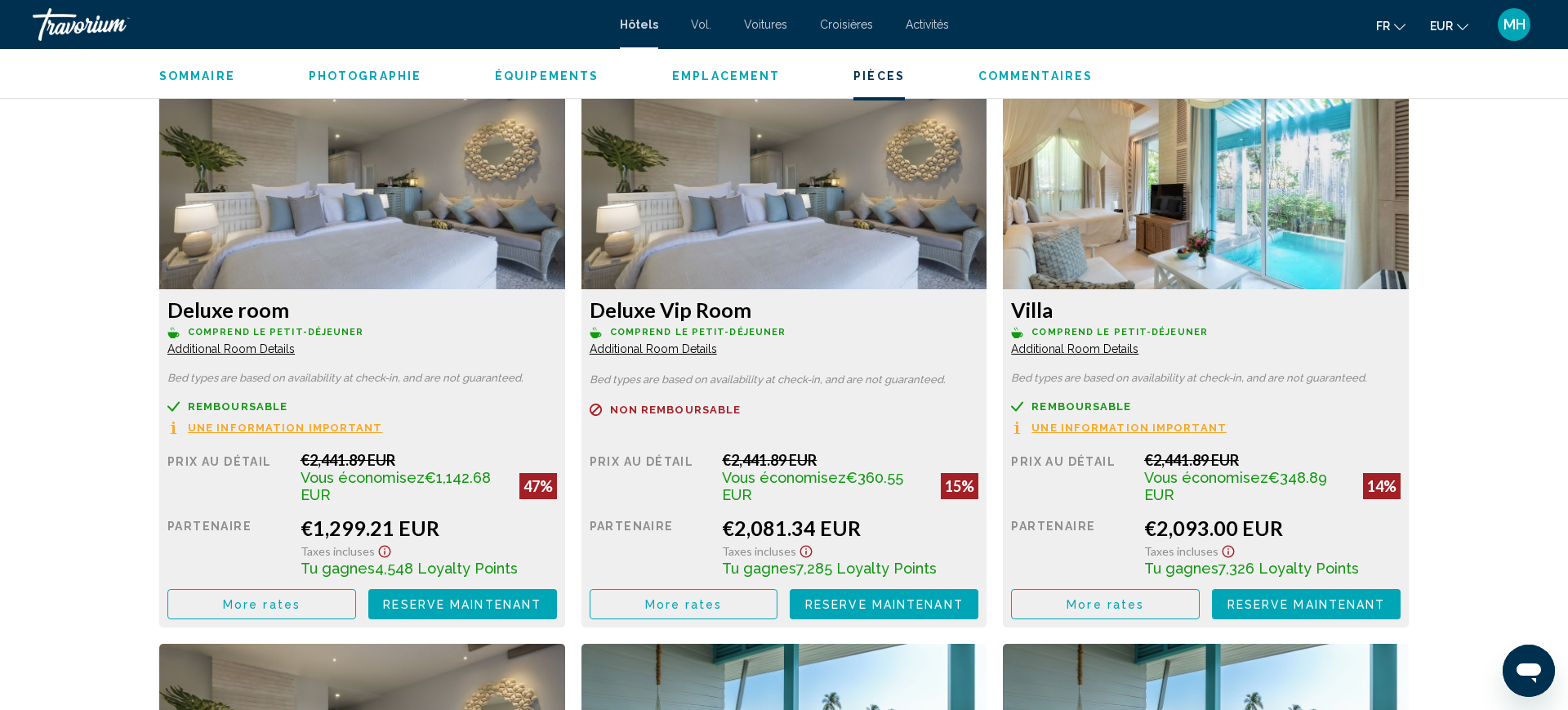
scroll to position [2202, 0]
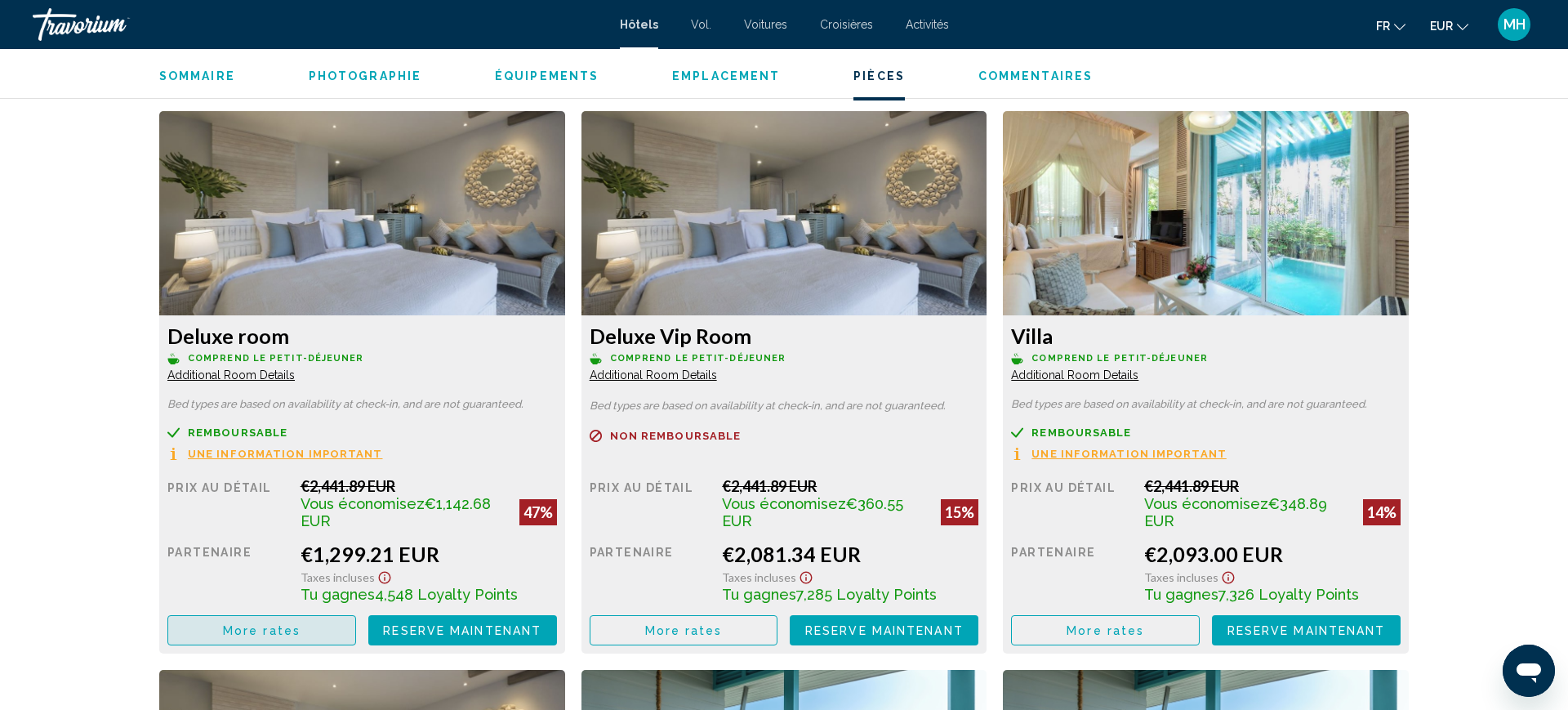
click at [326, 630] on button "More rates" at bounding box center [261, 631] width 188 height 31
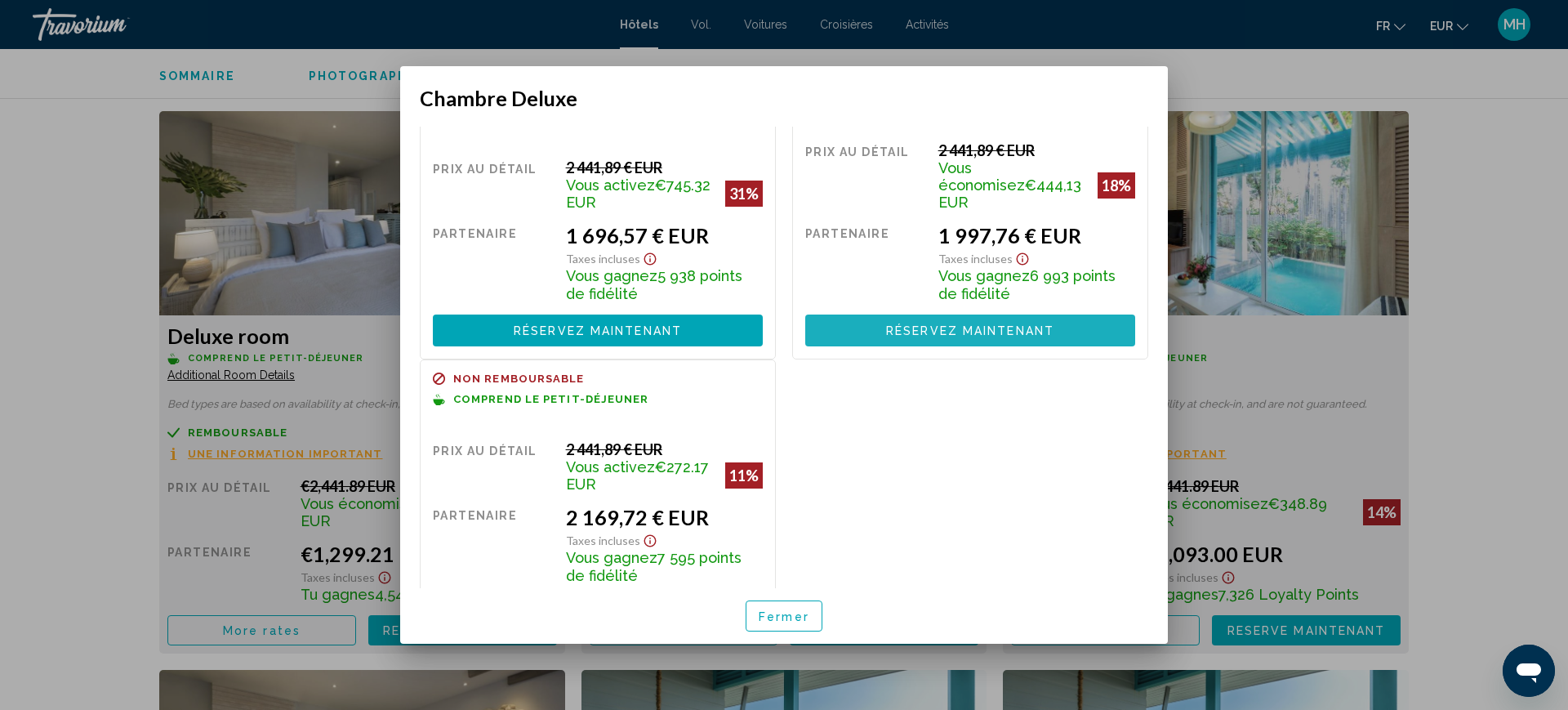
scroll to position [0, 0]
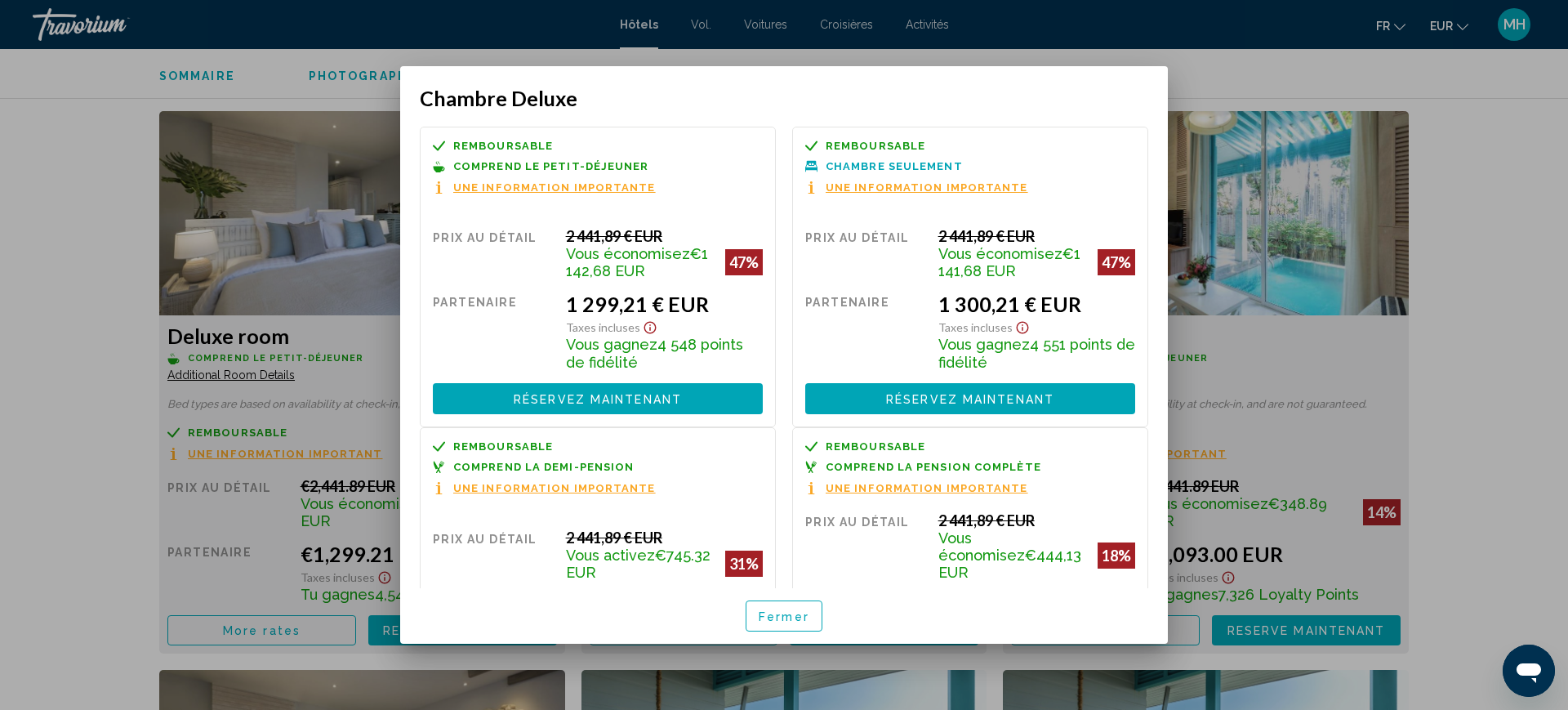
click at [615, 392] on button "Réservez maintenant Plus disponible" at bounding box center [597, 398] width 330 height 31
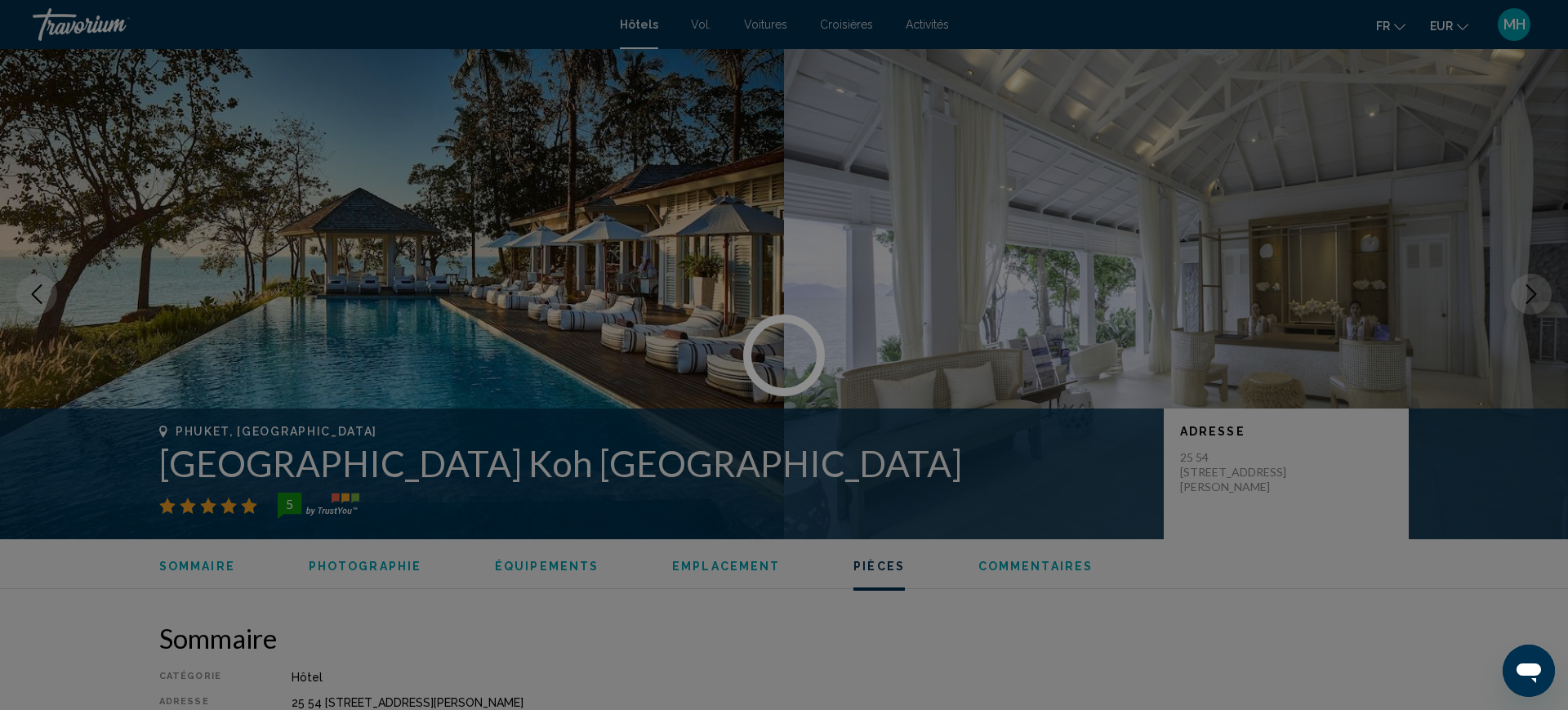
scroll to position [2202, 0]
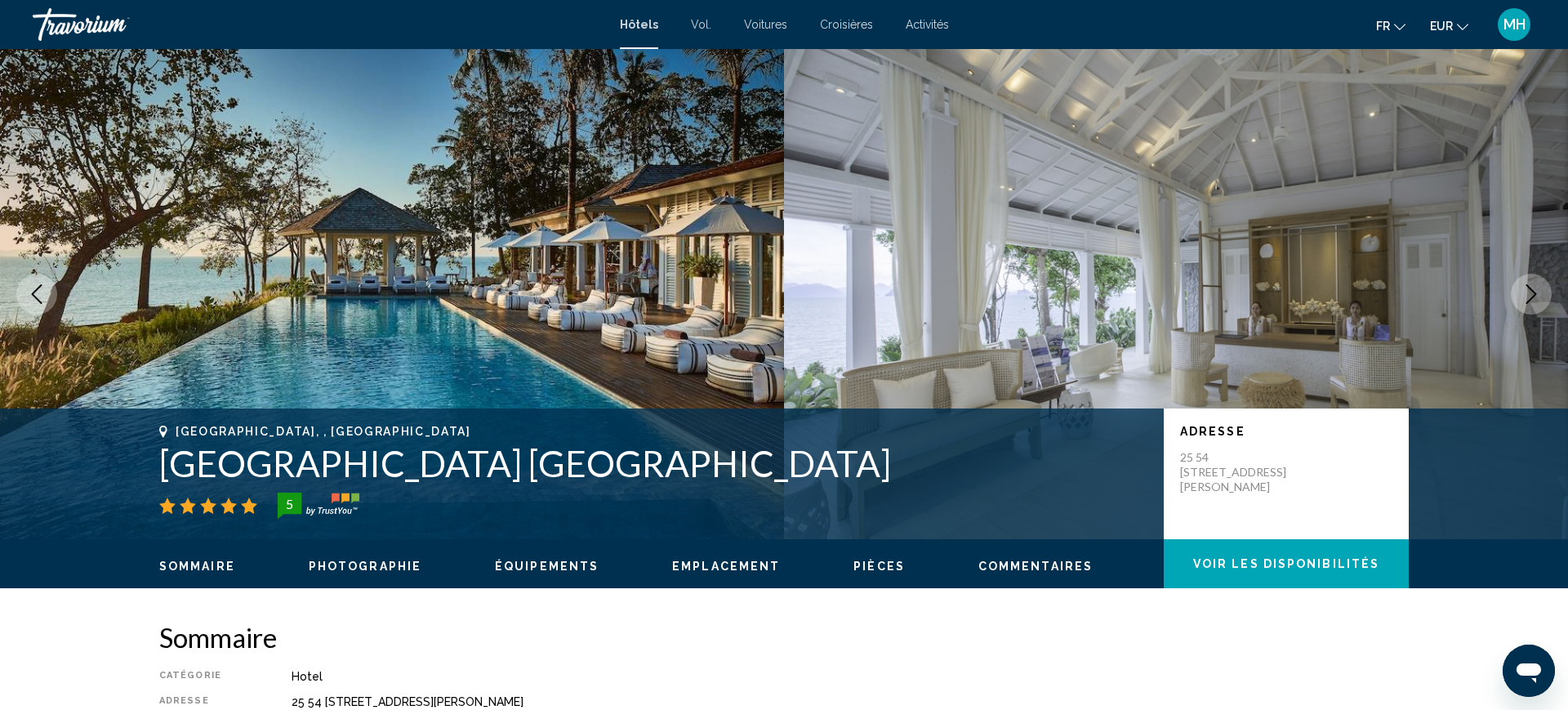
click at [639, 353] on img "Contenu principal" at bounding box center [392, 294] width 784 height 490
click at [1517, 294] on button "Next image" at bounding box center [1531, 294] width 41 height 41
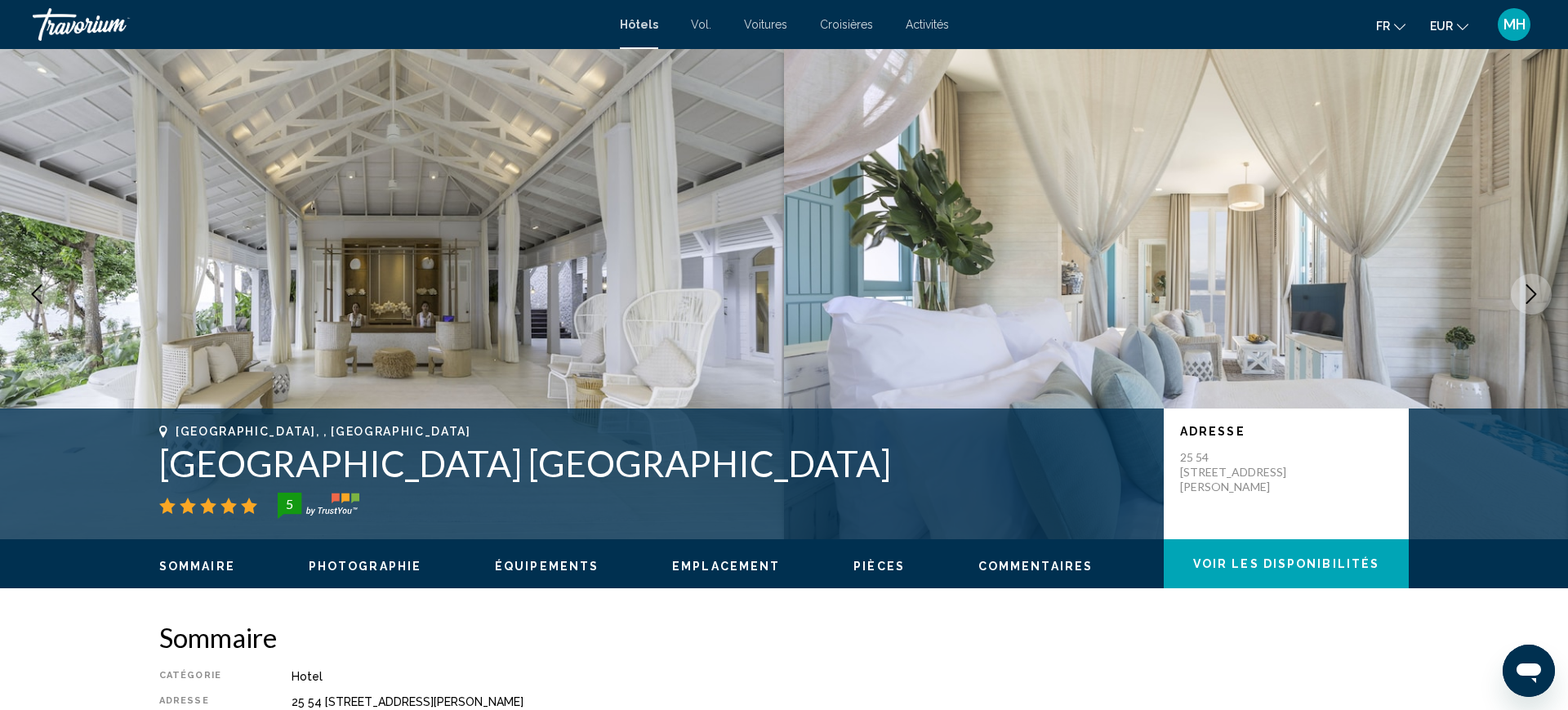
click at [1522, 292] on icon "Next image" at bounding box center [1532, 294] width 20 height 20
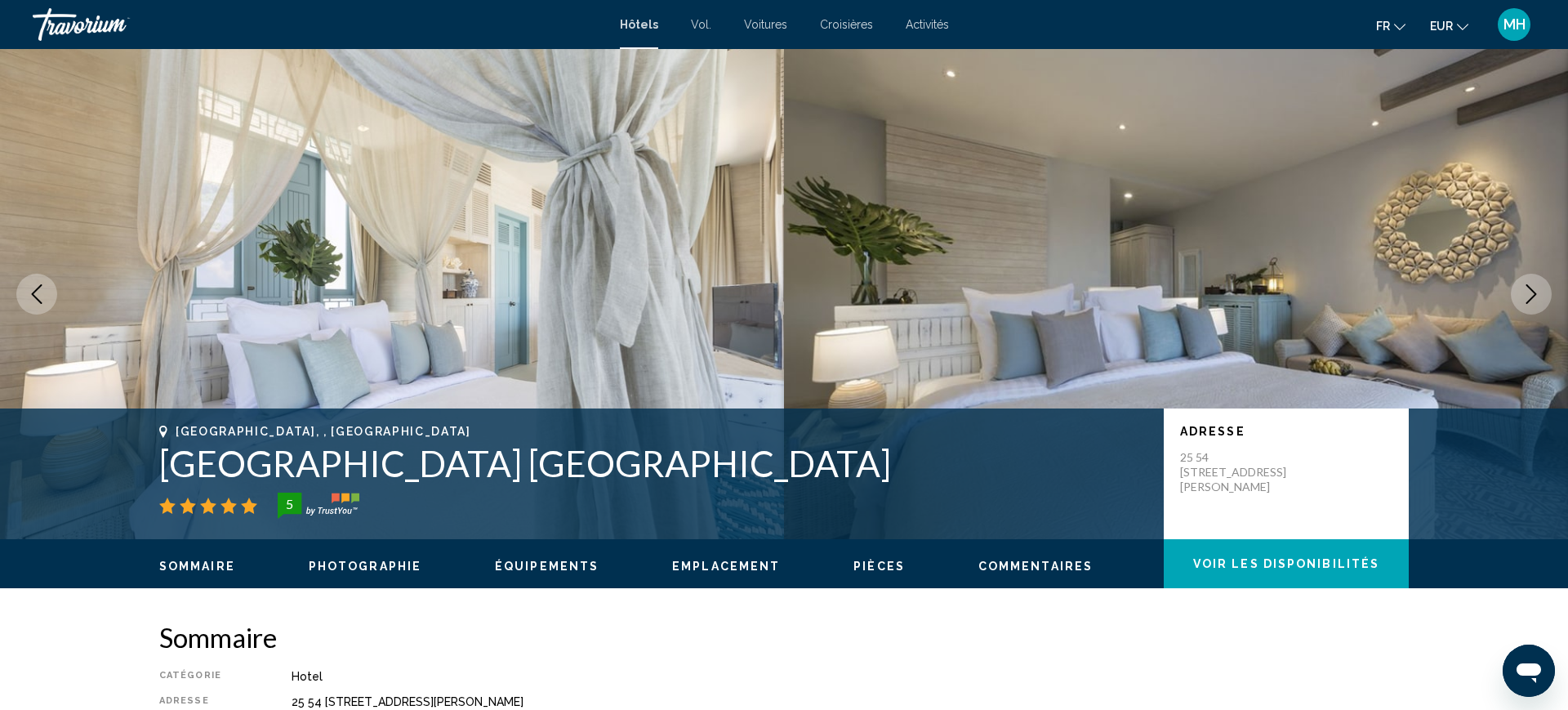
click at [1524, 306] on button "Next image" at bounding box center [1531, 294] width 41 height 41
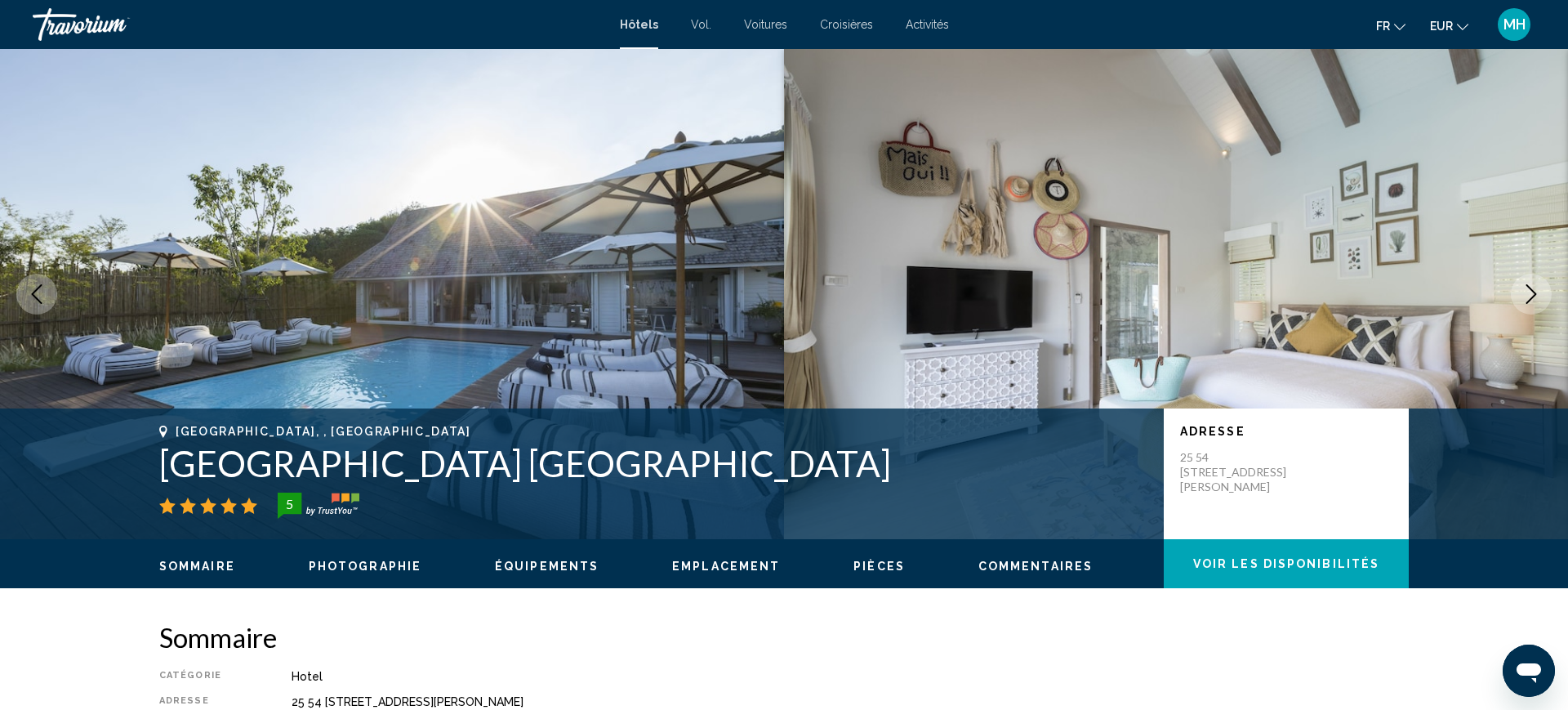
click at [1530, 301] on icon "Next image" at bounding box center [1532, 294] width 20 height 20
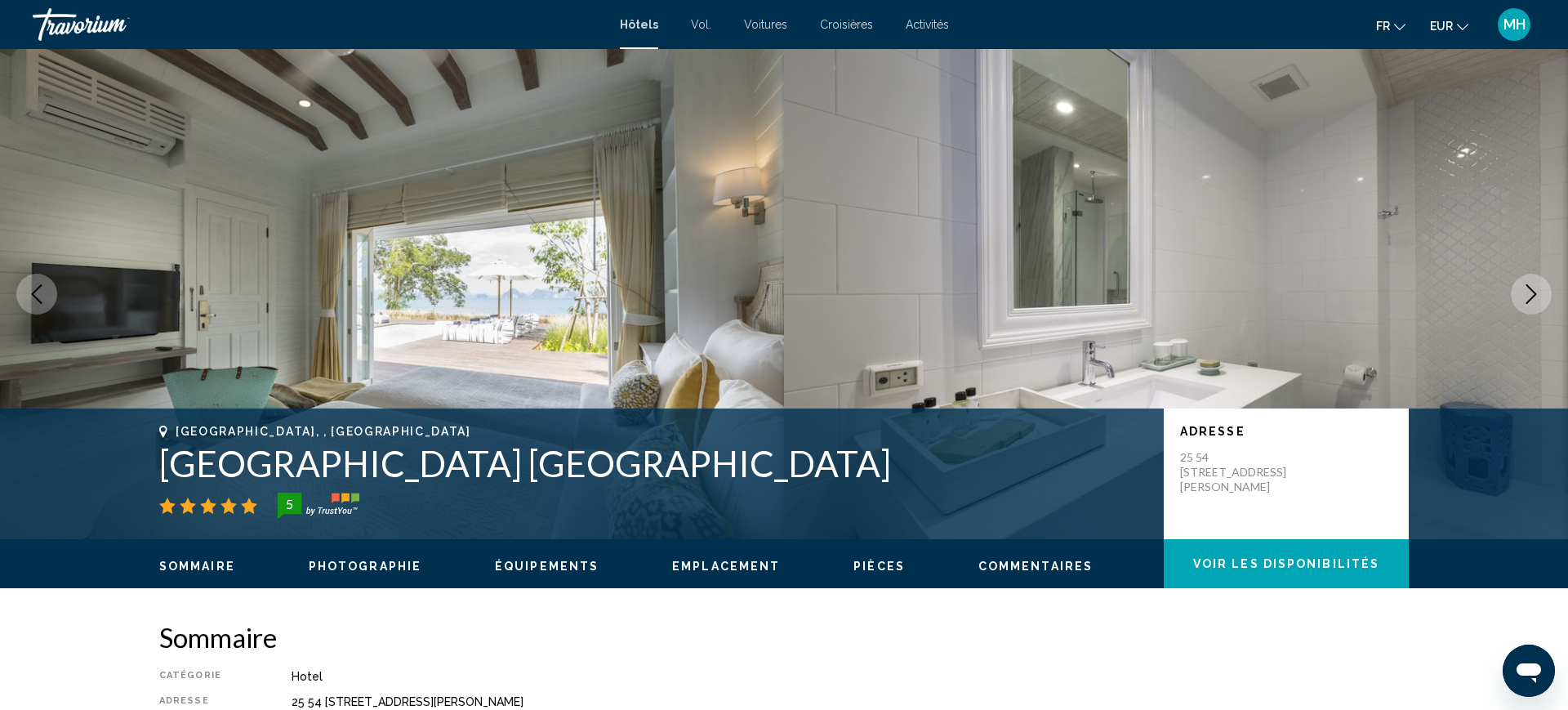
click at [1538, 305] on button "Next image" at bounding box center [1531, 294] width 41 height 41
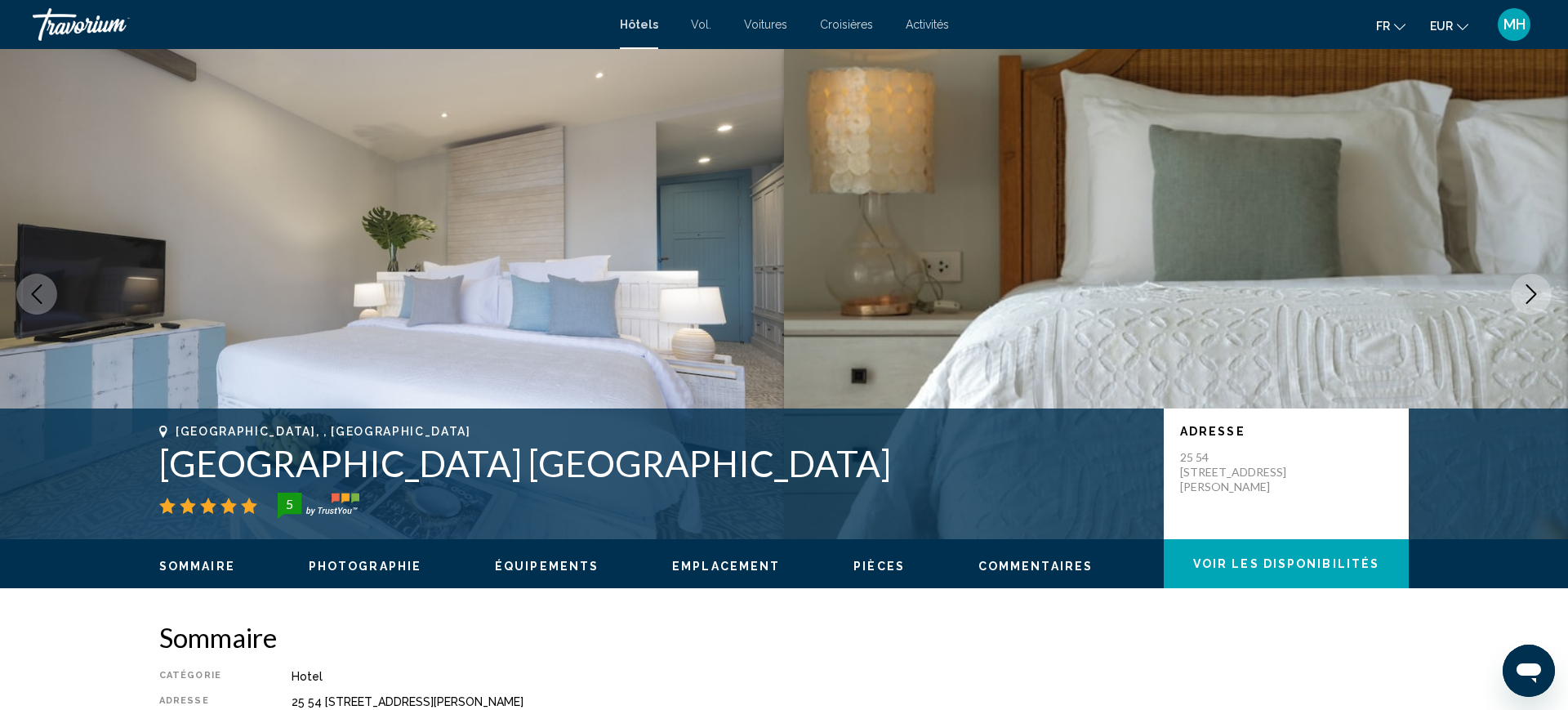
click at [1539, 309] on button "Next image" at bounding box center [1531, 294] width 41 height 41
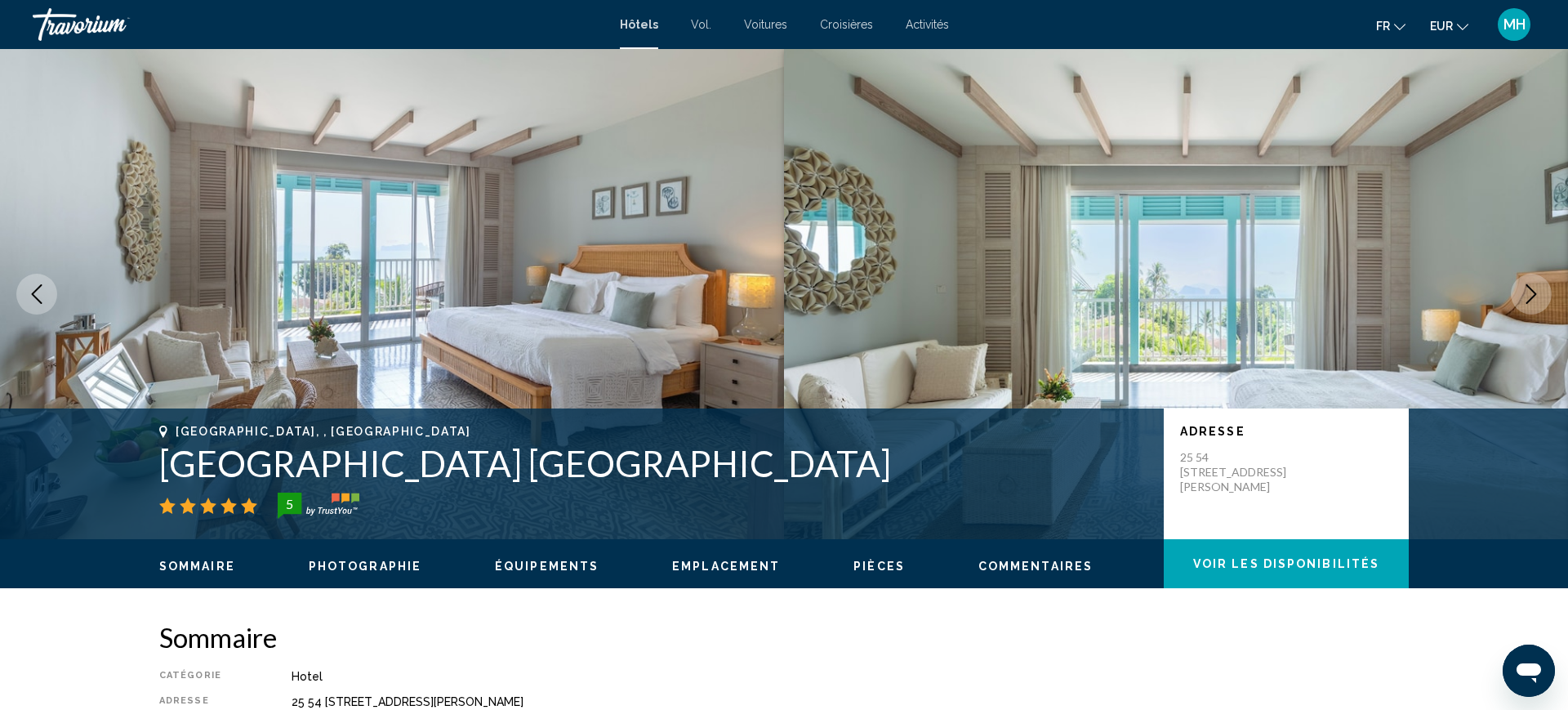
click at [1541, 311] on button "Next image" at bounding box center [1531, 294] width 41 height 41
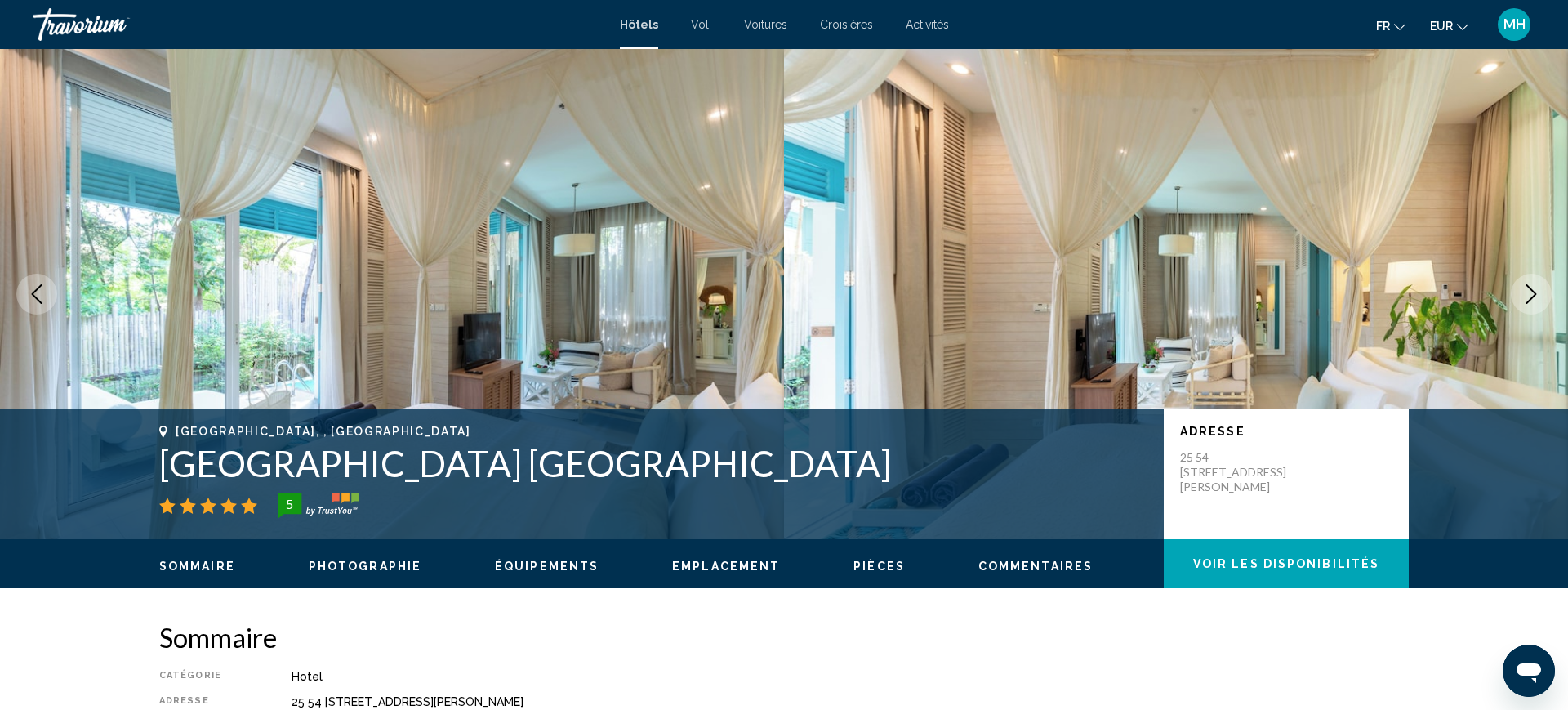
click at [1538, 310] on button "Next image" at bounding box center [1531, 294] width 41 height 41
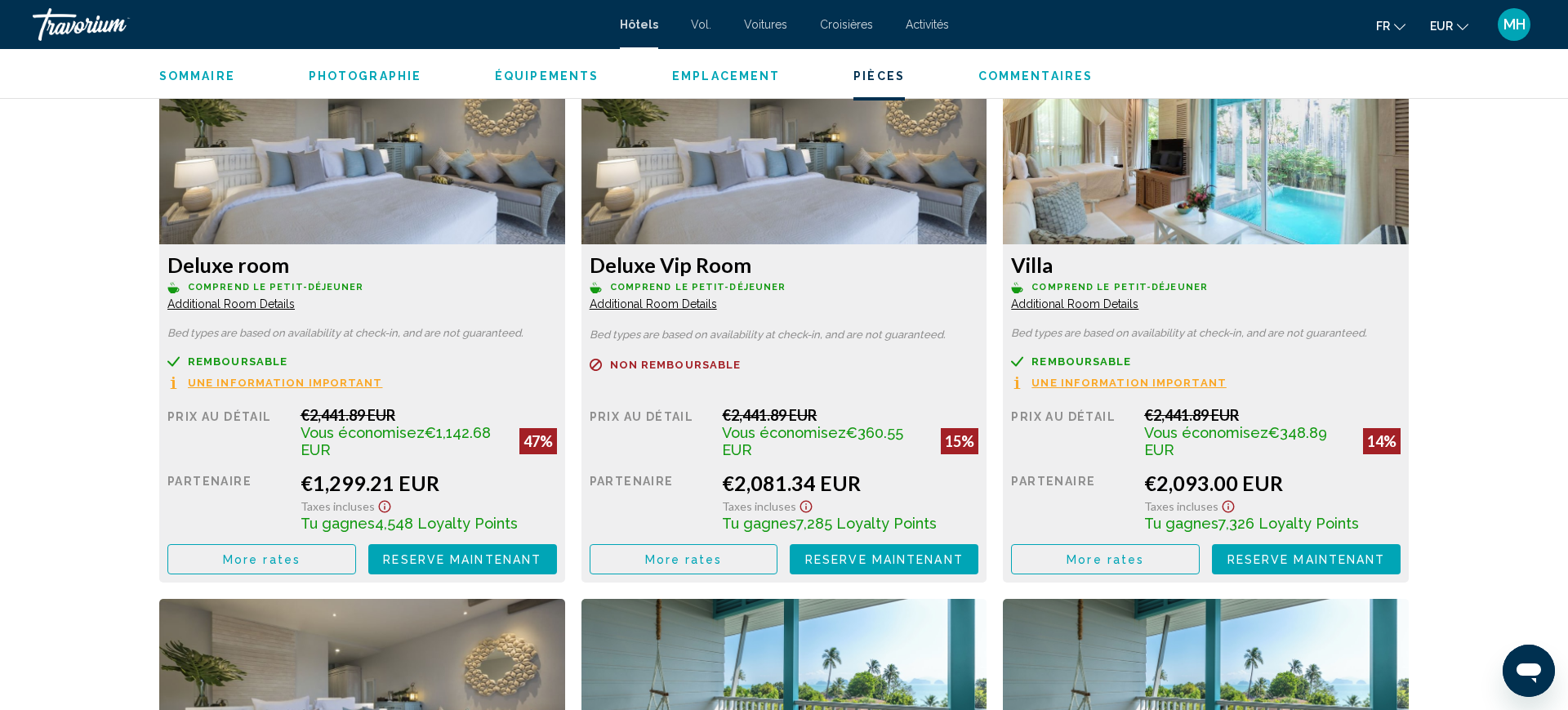
scroll to position [2277, 0]
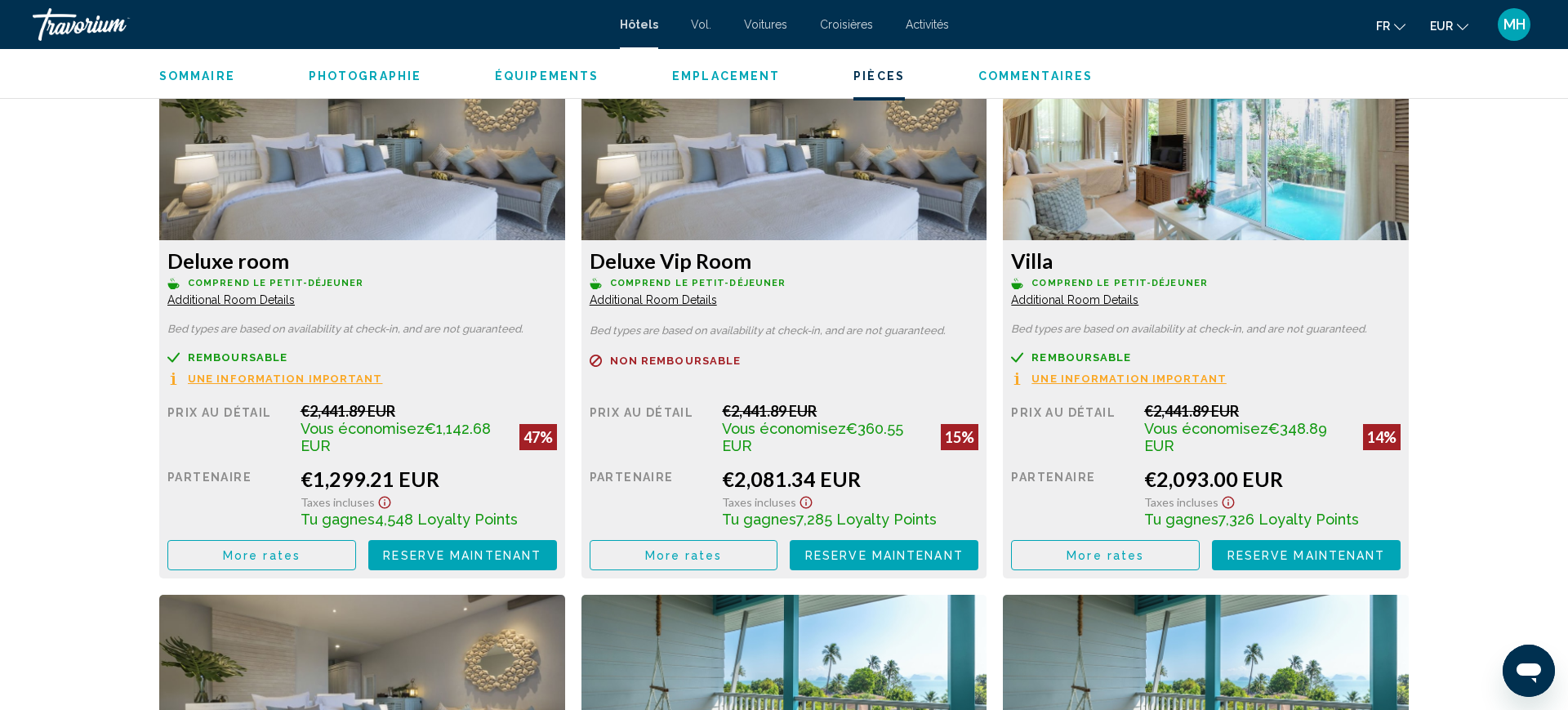
click at [565, 350] on div "Deluxe Vip Room Comprend le petit-déjeuner Additional Room Details Bed types ar…" at bounding box center [362, 408] width 406 height 338
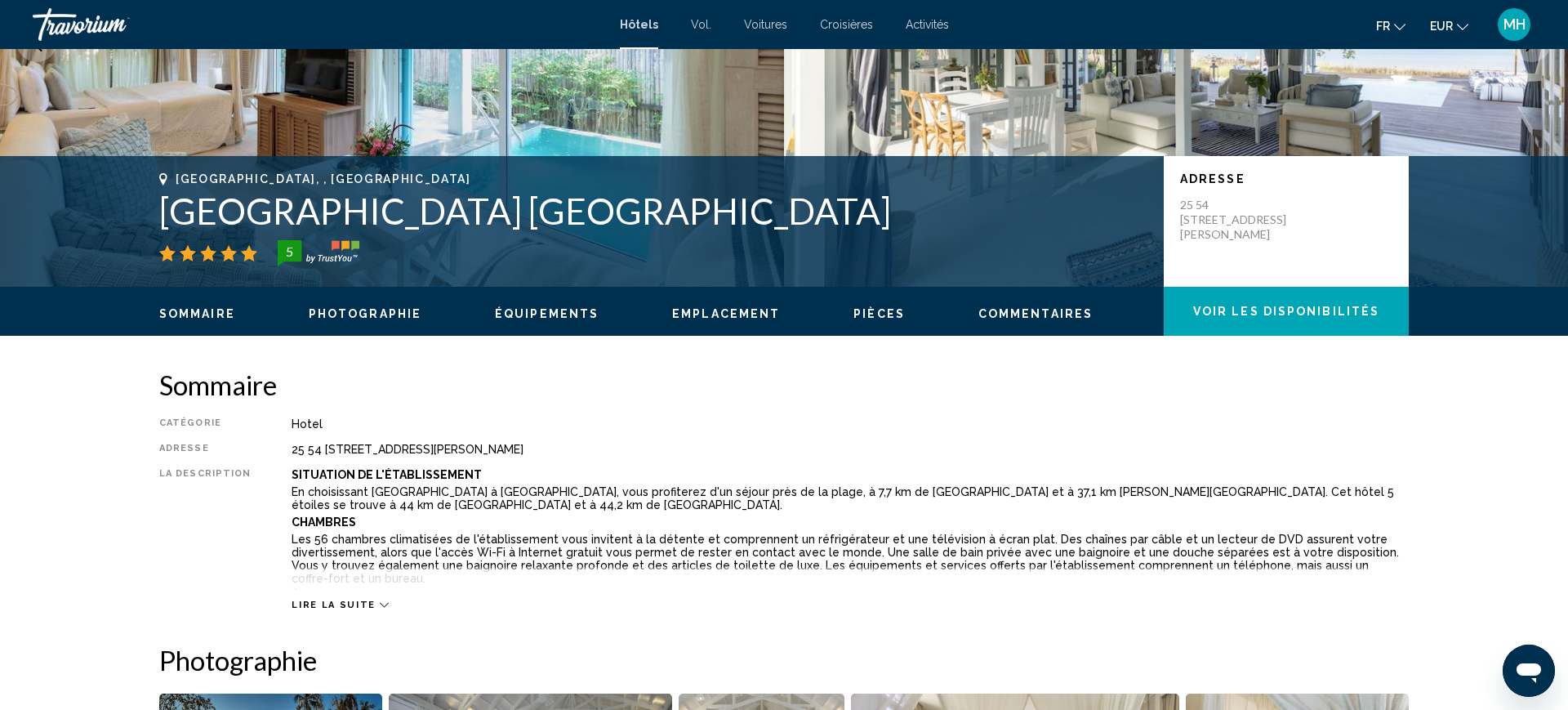
scroll to position [250, 0]
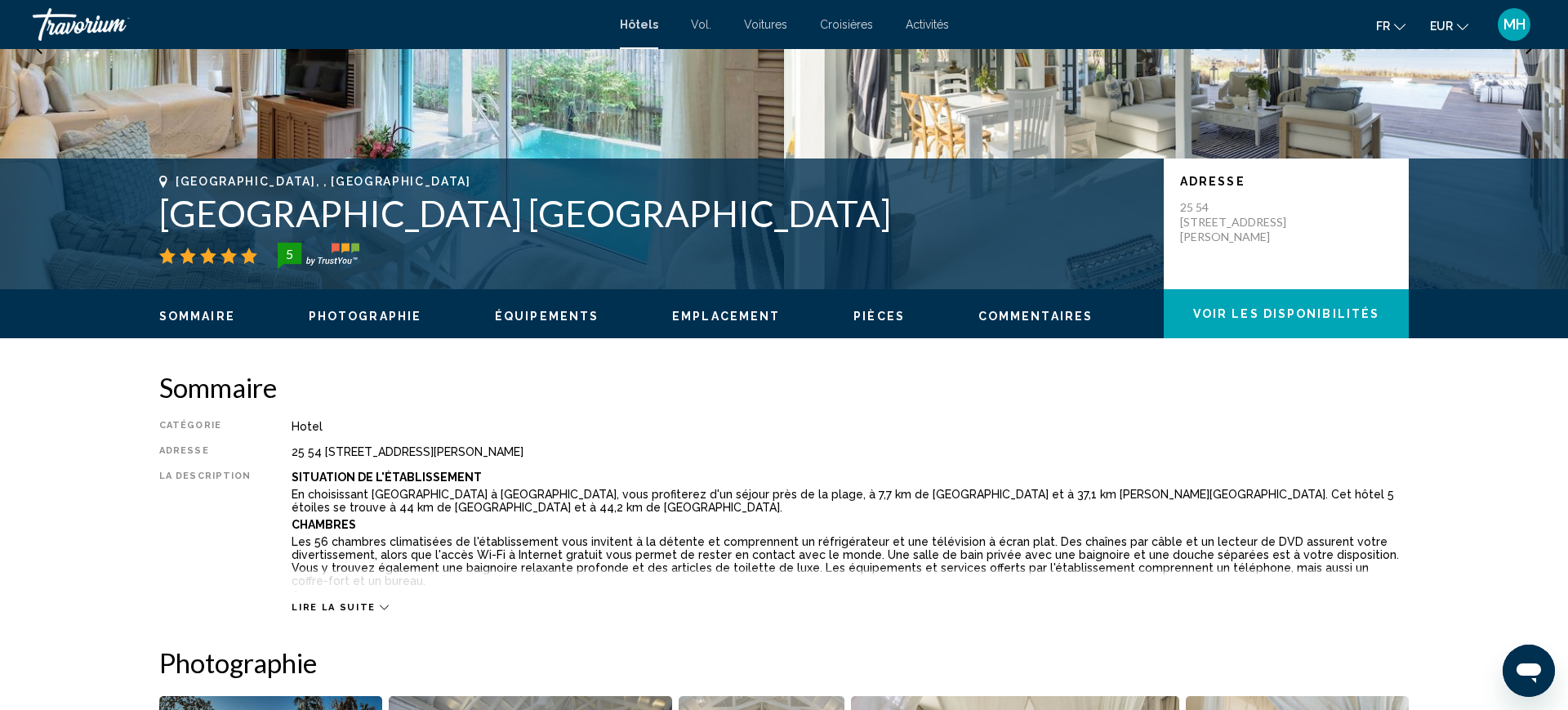
click at [116, 221] on div "Phuket, , Thailand Cape Kudu Hotel Koh Yao Noi 5 Adresse 25 54 55 Moo 5 Koh Yao…" at bounding box center [784, 223] width 1568 height 131
click at [1566, 100] on img "Contenu principal" at bounding box center [1176, 44] width 784 height 490
